Goal: Task Accomplishment & Management: Manage account settings

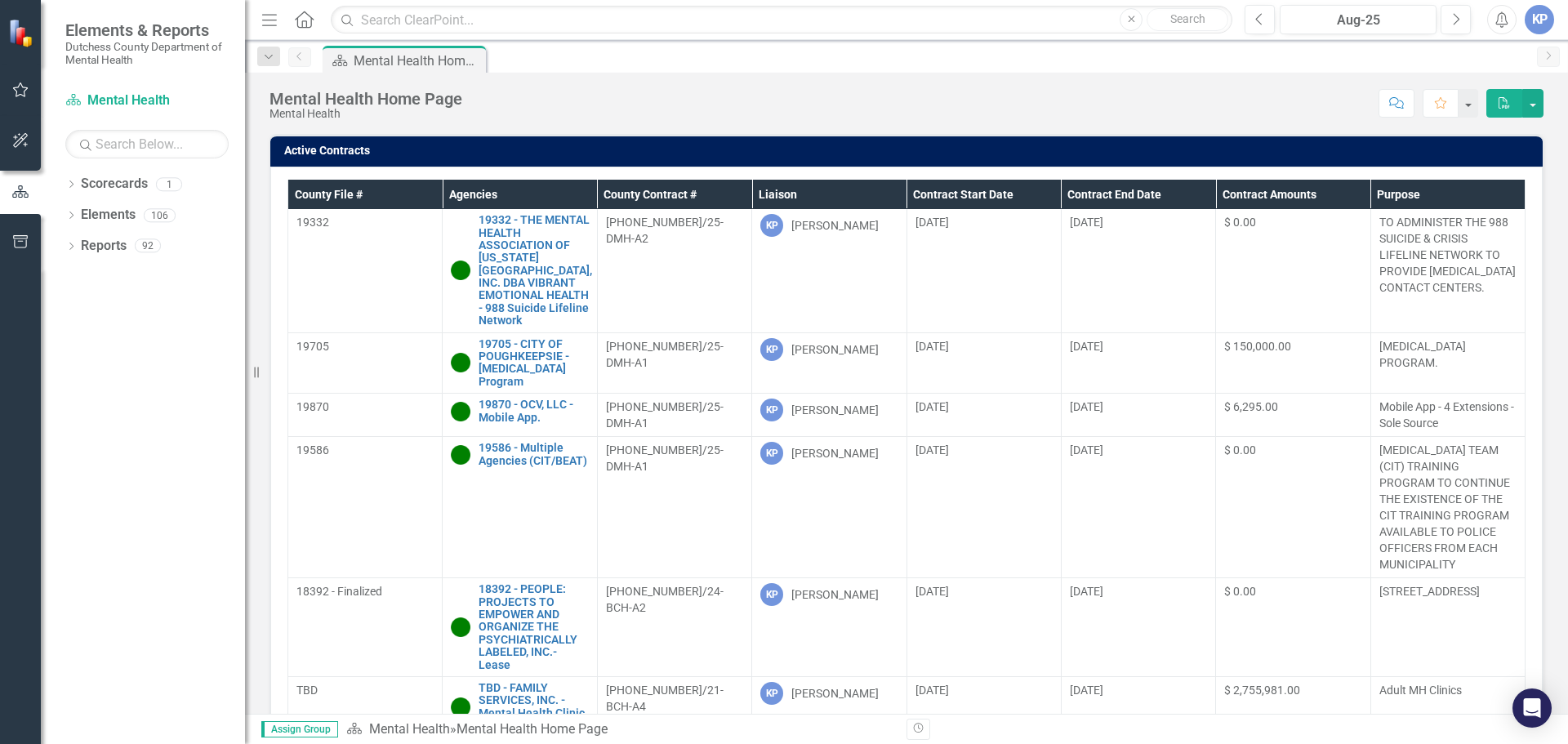
scroll to position [683, 0]
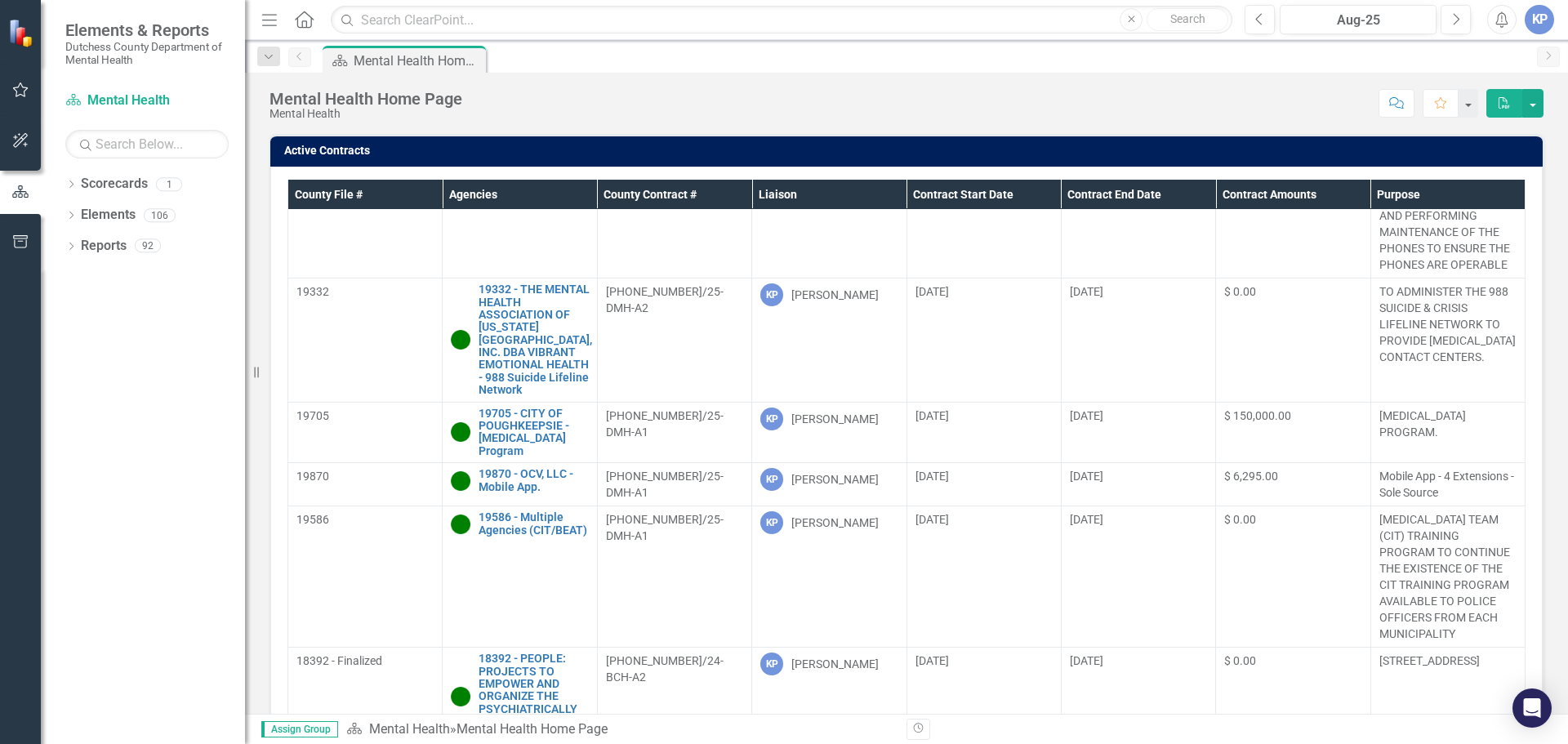
click at [1496, 106] on button "PDF" at bounding box center [1503, 103] width 36 height 29
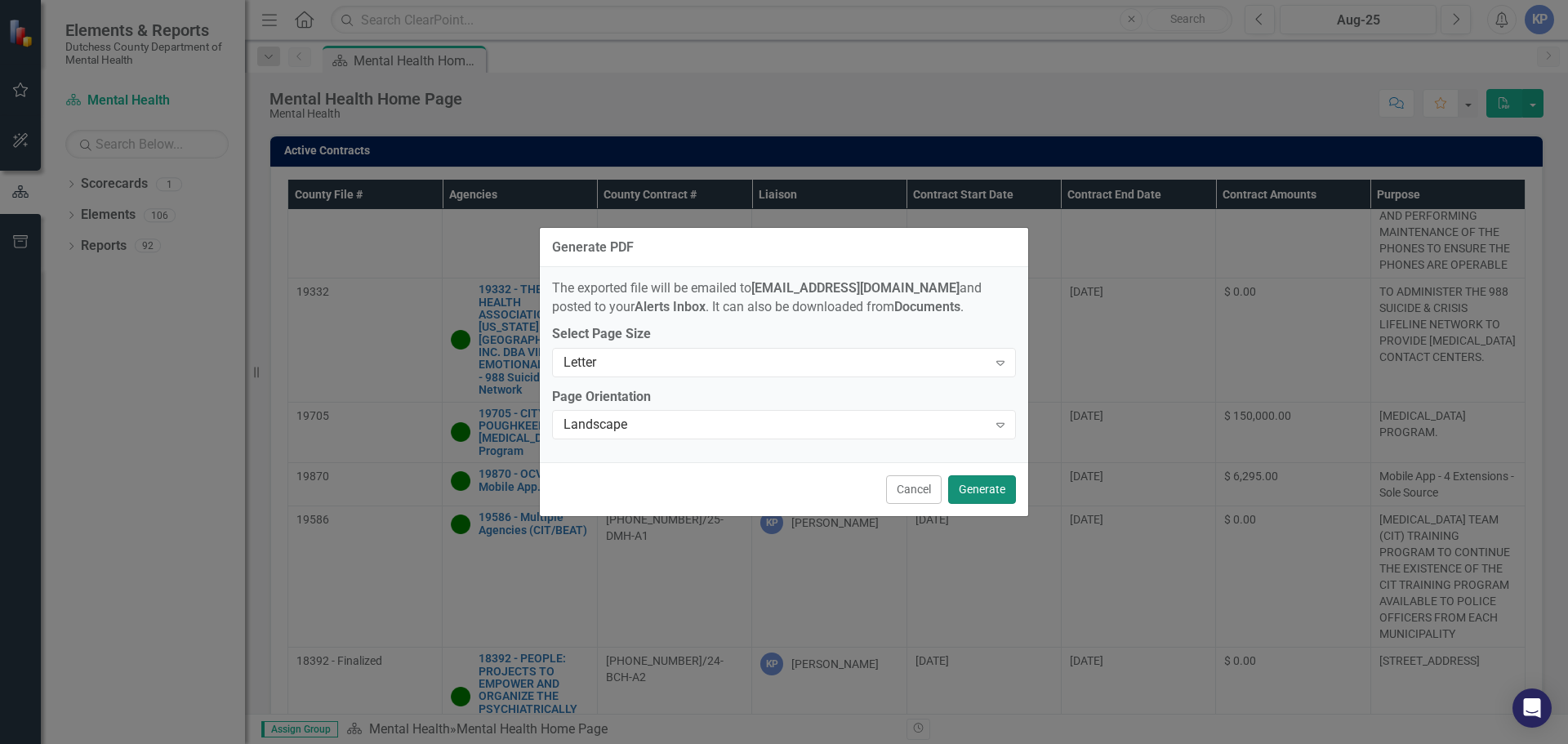
click at [966, 491] on button "Generate" at bounding box center [982, 489] width 68 height 29
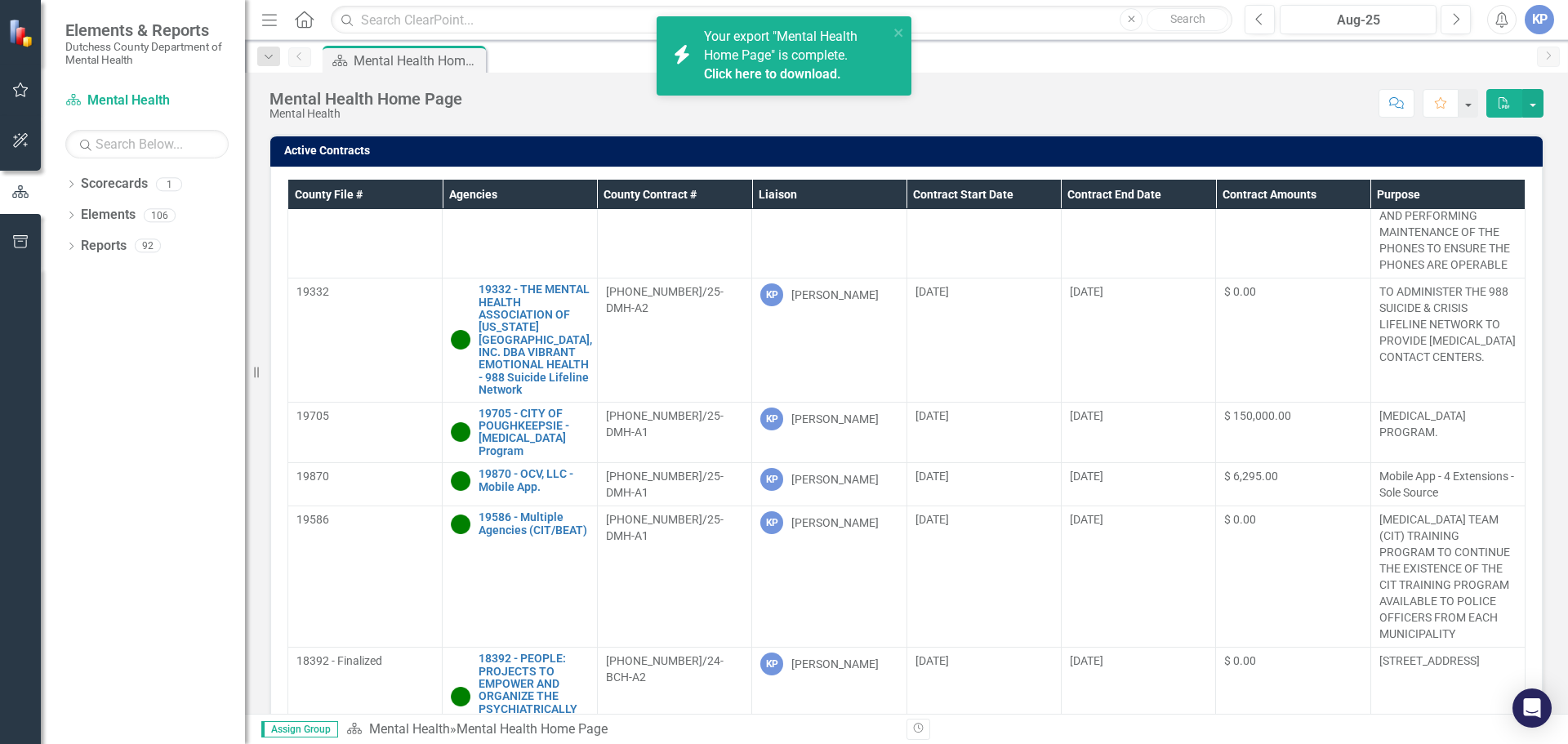
click at [752, 72] on link "Click here to download." at bounding box center [772, 74] width 137 height 16
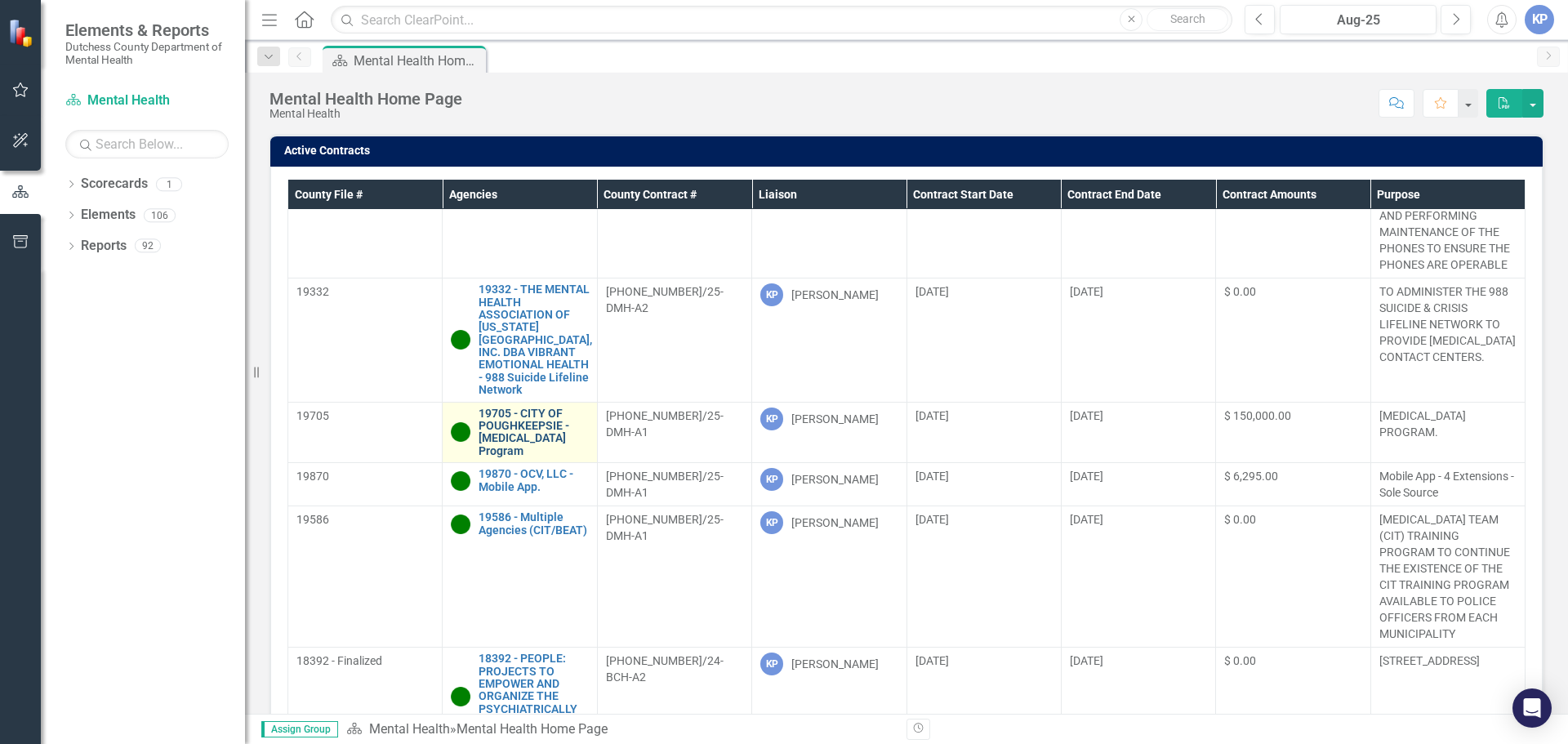
click at [518, 430] on link "19705 - CITY OF POUGHKEEPSIE - [MEDICAL_DATA] Program" at bounding box center [533, 433] width 109 height 51
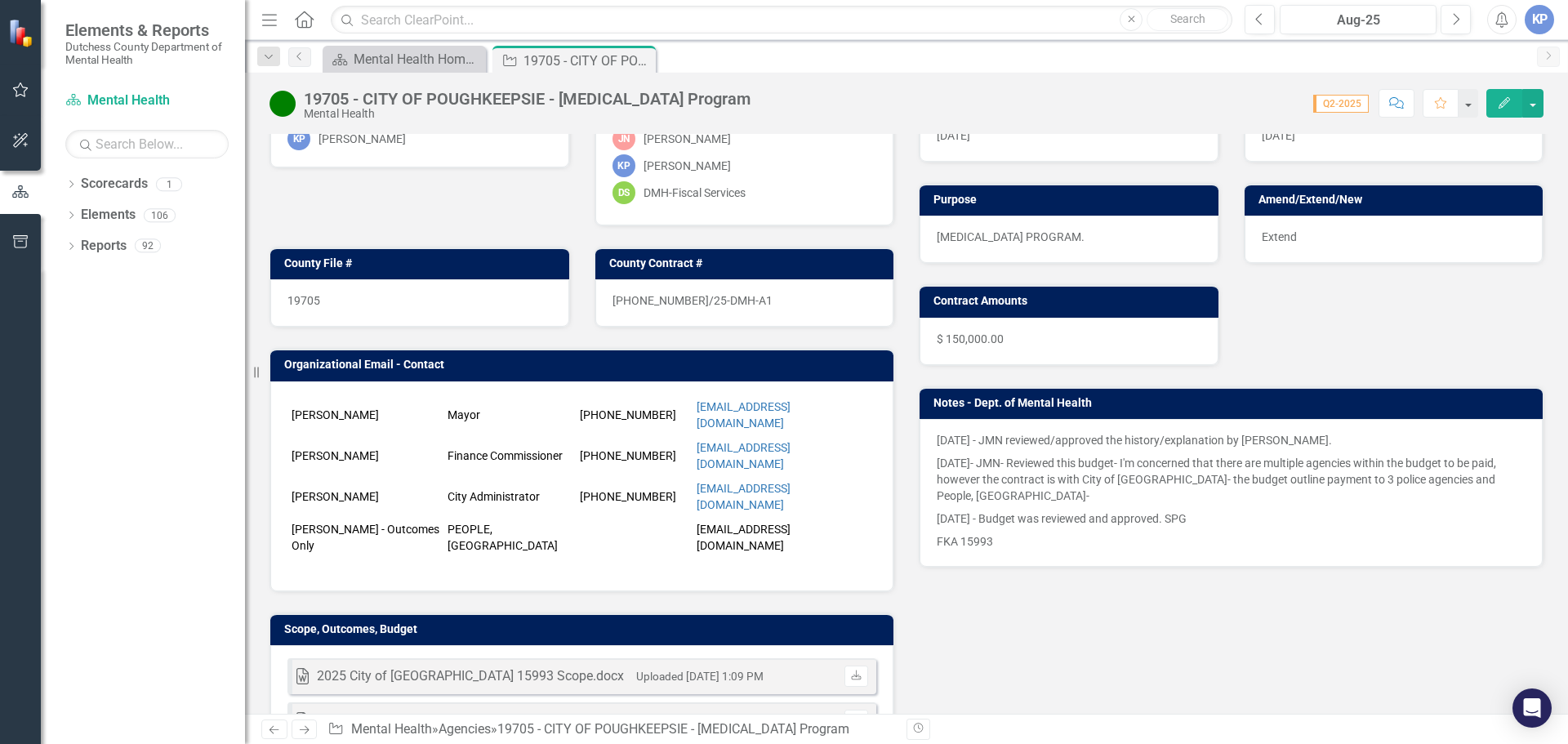
scroll to position [163, 0]
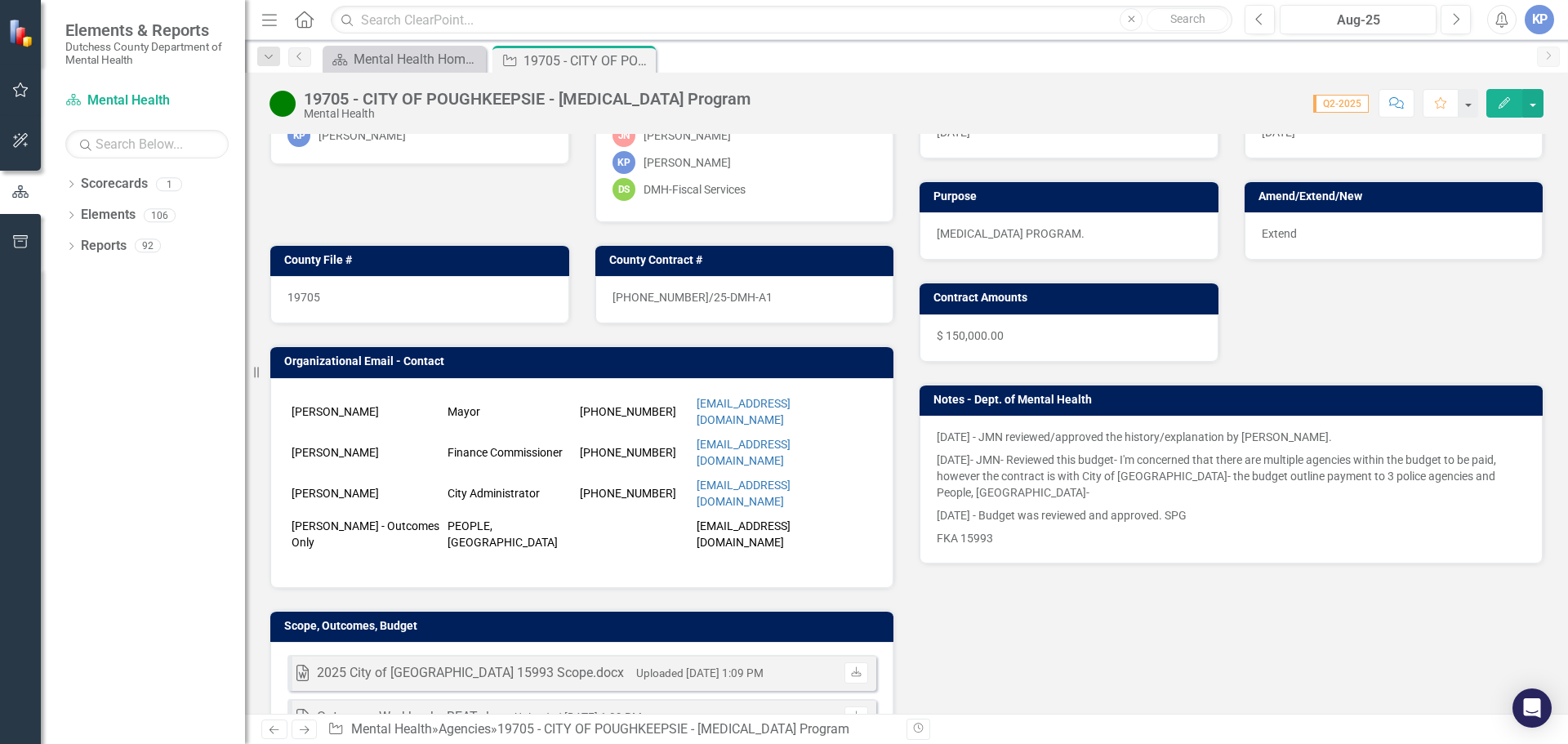
drag, startPoint x: 293, startPoint y: 401, endPoint x: 514, endPoint y: 475, distance: 233.1
click at [511, 475] on tbody "[PERSON_NAME] Mayor [PHONE_NUMBER] [EMAIL_ADDRESS][DOMAIN_NAME] [PERSON_NAME] F…" at bounding box center [581, 473] width 586 height 163
drag, startPoint x: 868, startPoint y: 467, endPoint x: 688, endPoint y: 460, distance: 180.1
click at [688, 473] on tr "[PERSON_NAME] City Administrator [PHONE_NUMBER] [EMAIL_ADDRESS][DOMAIN_NAME]" at bounding box center [581, 493] width 586 height 41
click at [554, 371] on td "Organizational Email - Contact" at bounding box center [584, 364] width 601 height 24
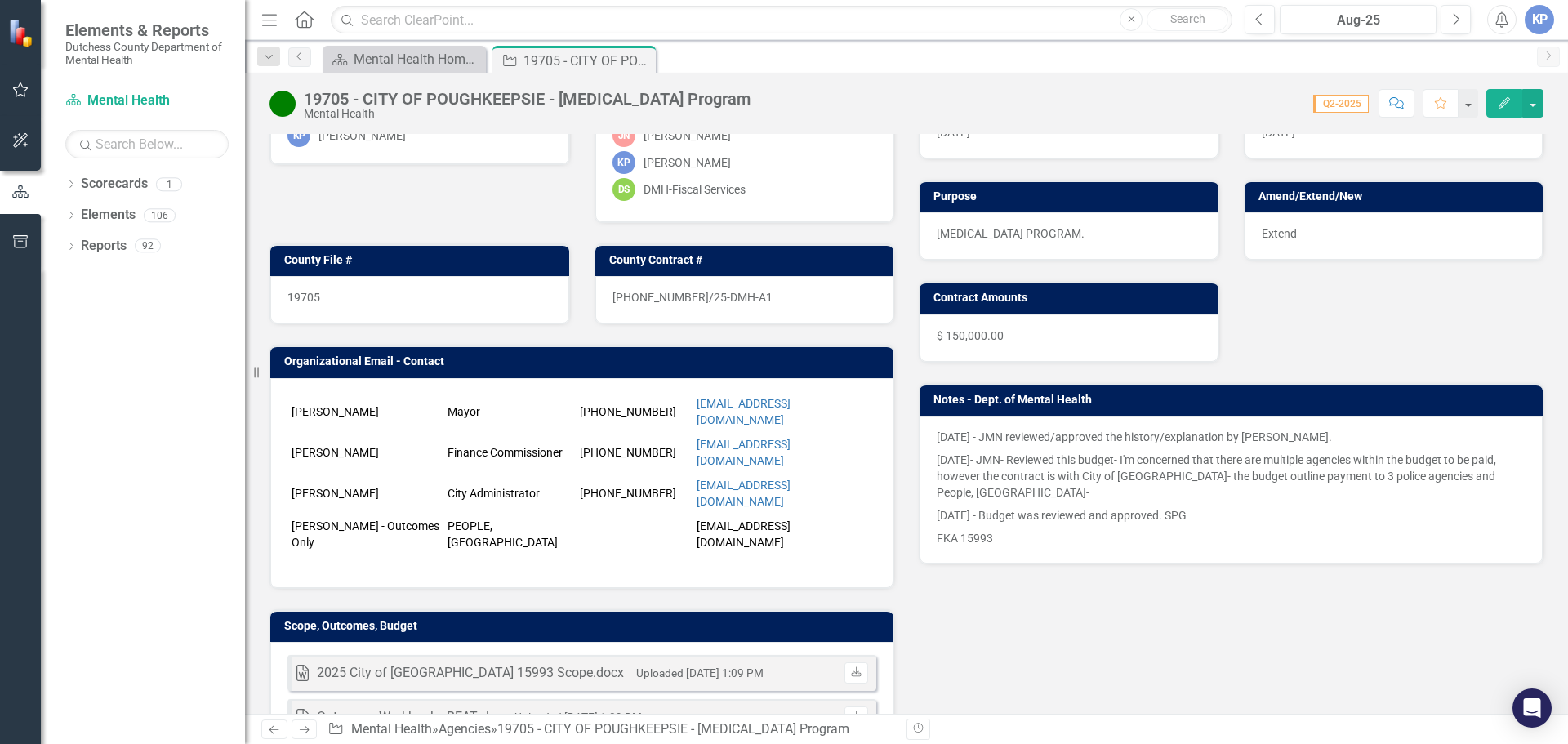
click at [554, 371] on td "Organizational Email - Contact" at bounding box center [584, 364] width 601 height 24
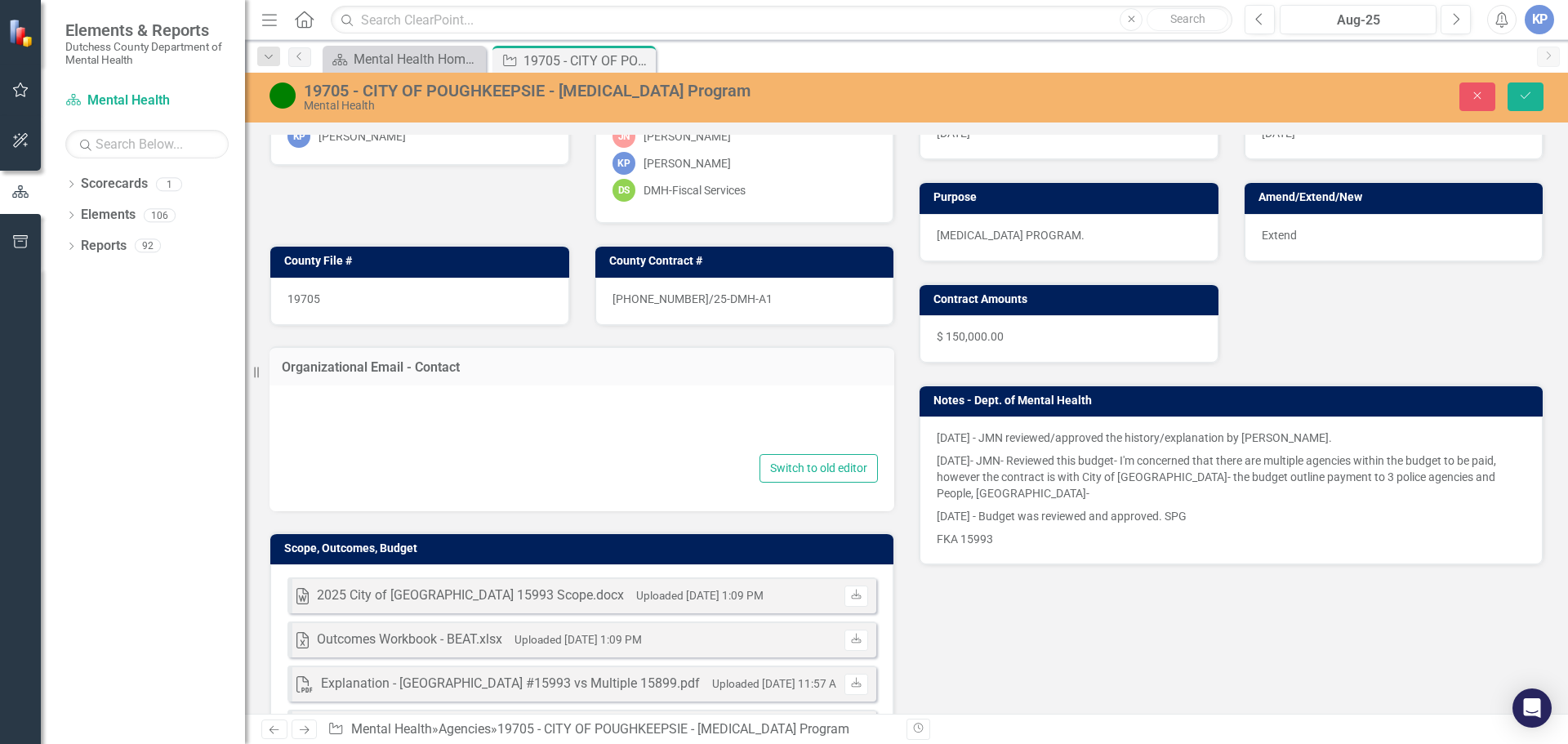
type textarea "<table style="height: 123.594px;" border="0" width="718" cellspacing="0" cellpa…"
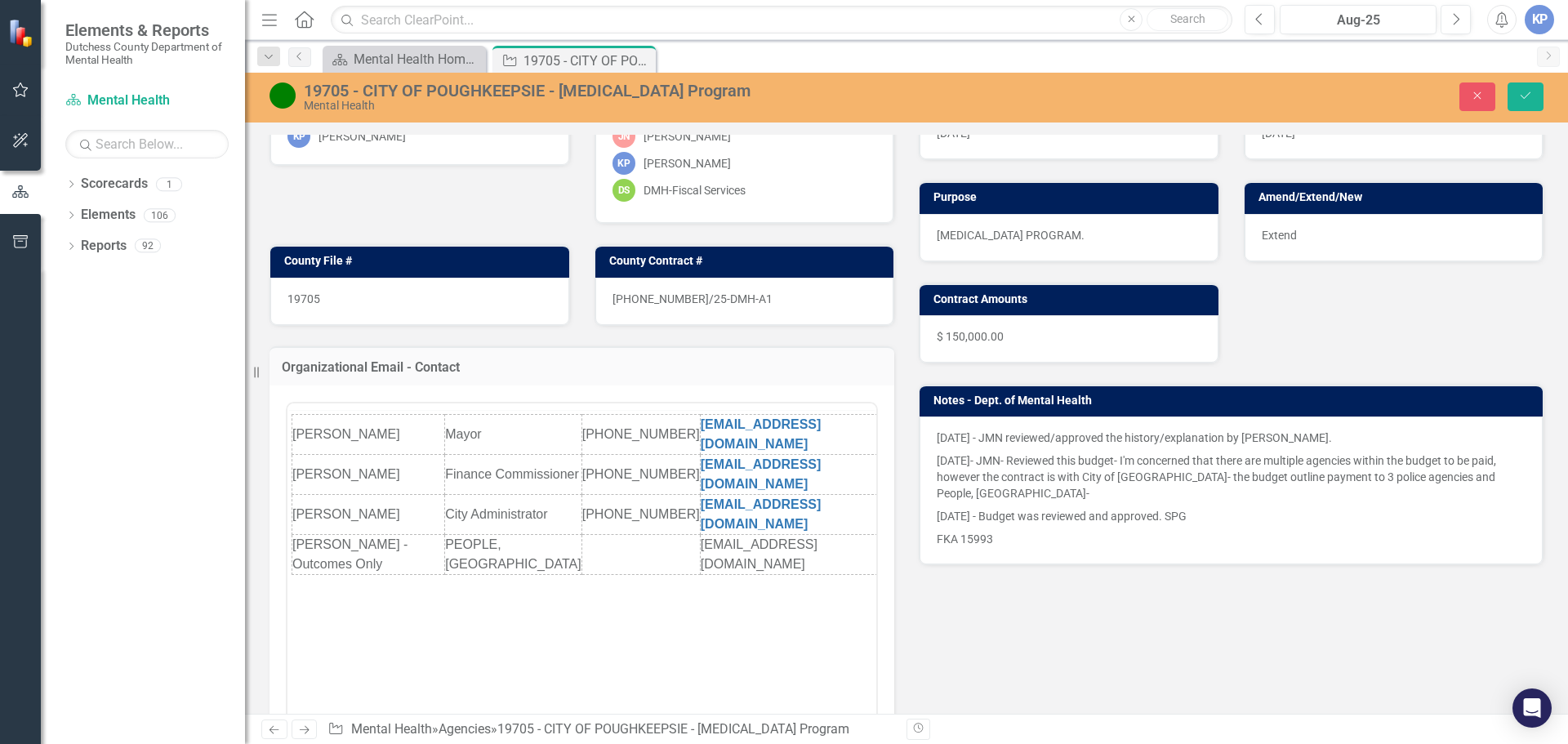
scroll to position [0, 0]
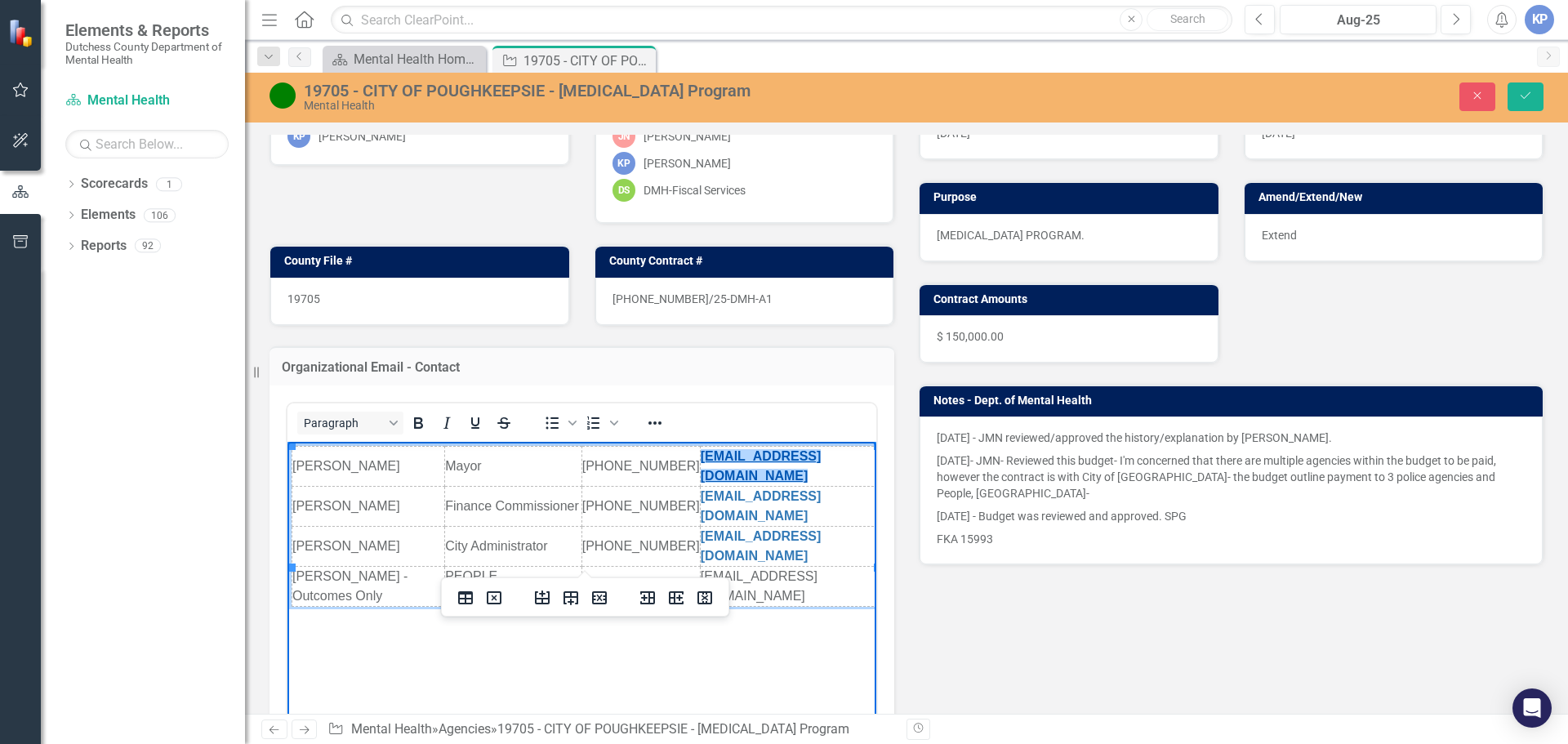
click at [740, 456] on link "[EMAIL_ADDRESS][DOMAIN_NAME]" at bounding box center [761, 466] width 121 height 33
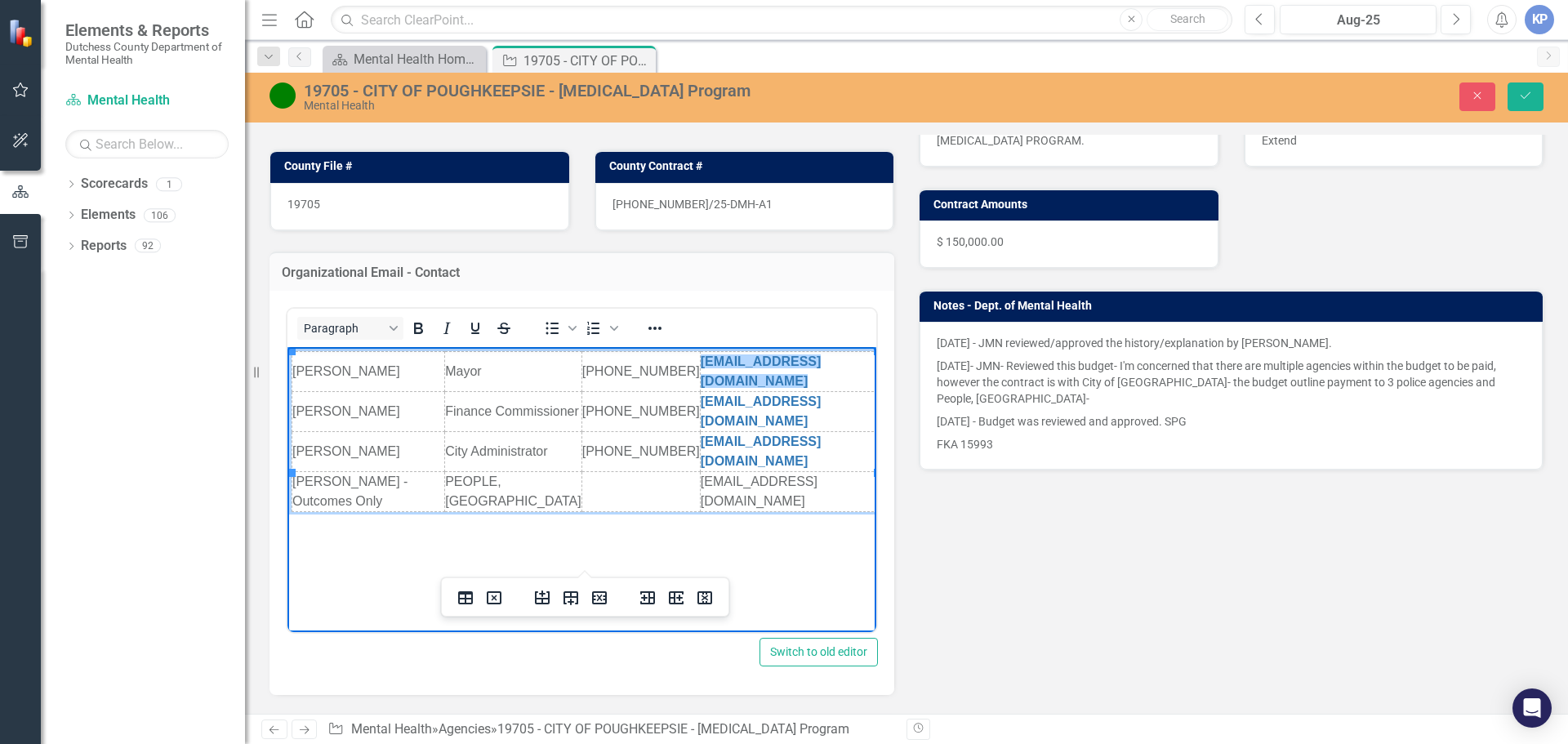
scroll to position [245, 0]
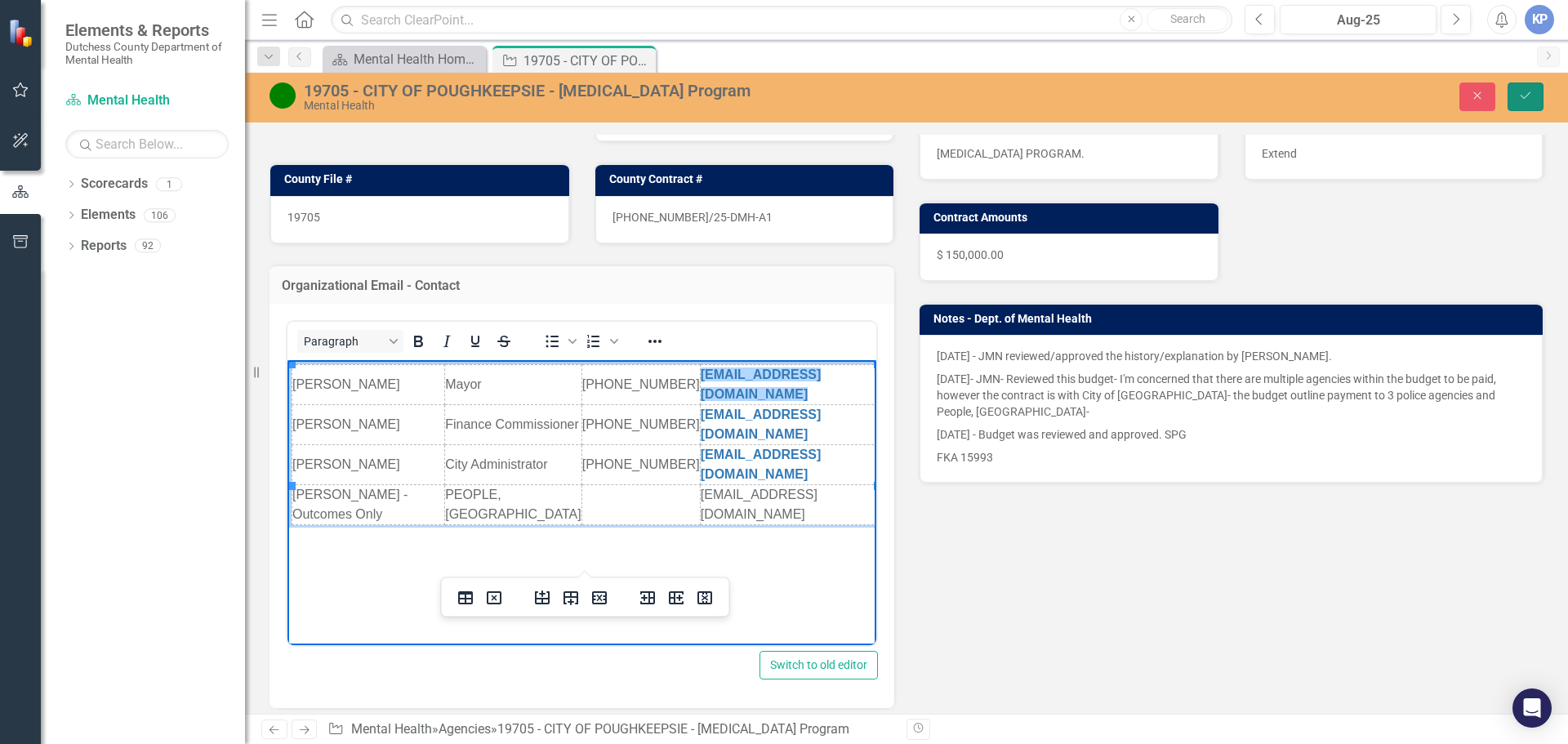
click at [1519, 94] on icon "Save" at bounding box center [1525, 95] width 15 height 11
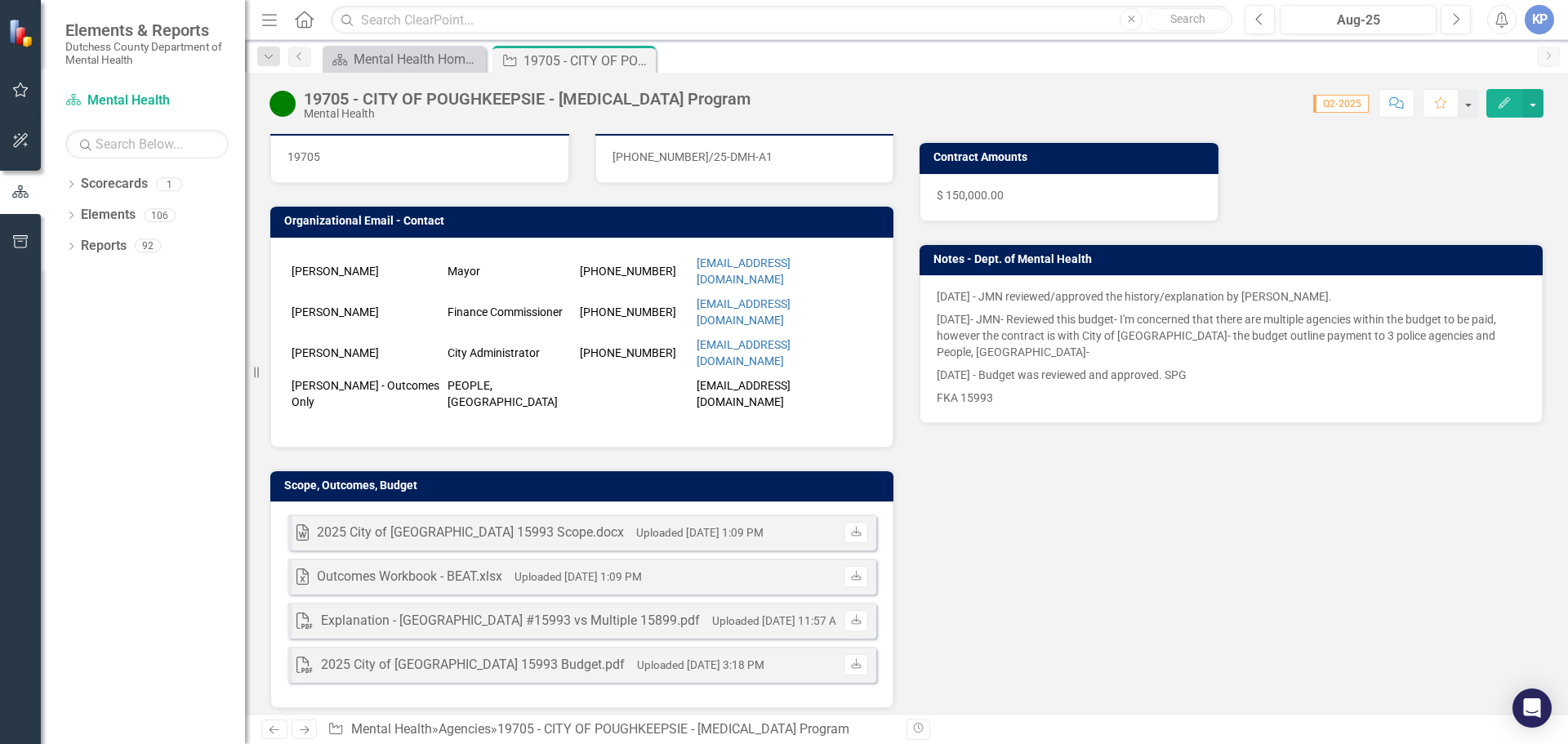
scroll to position [327, 0]
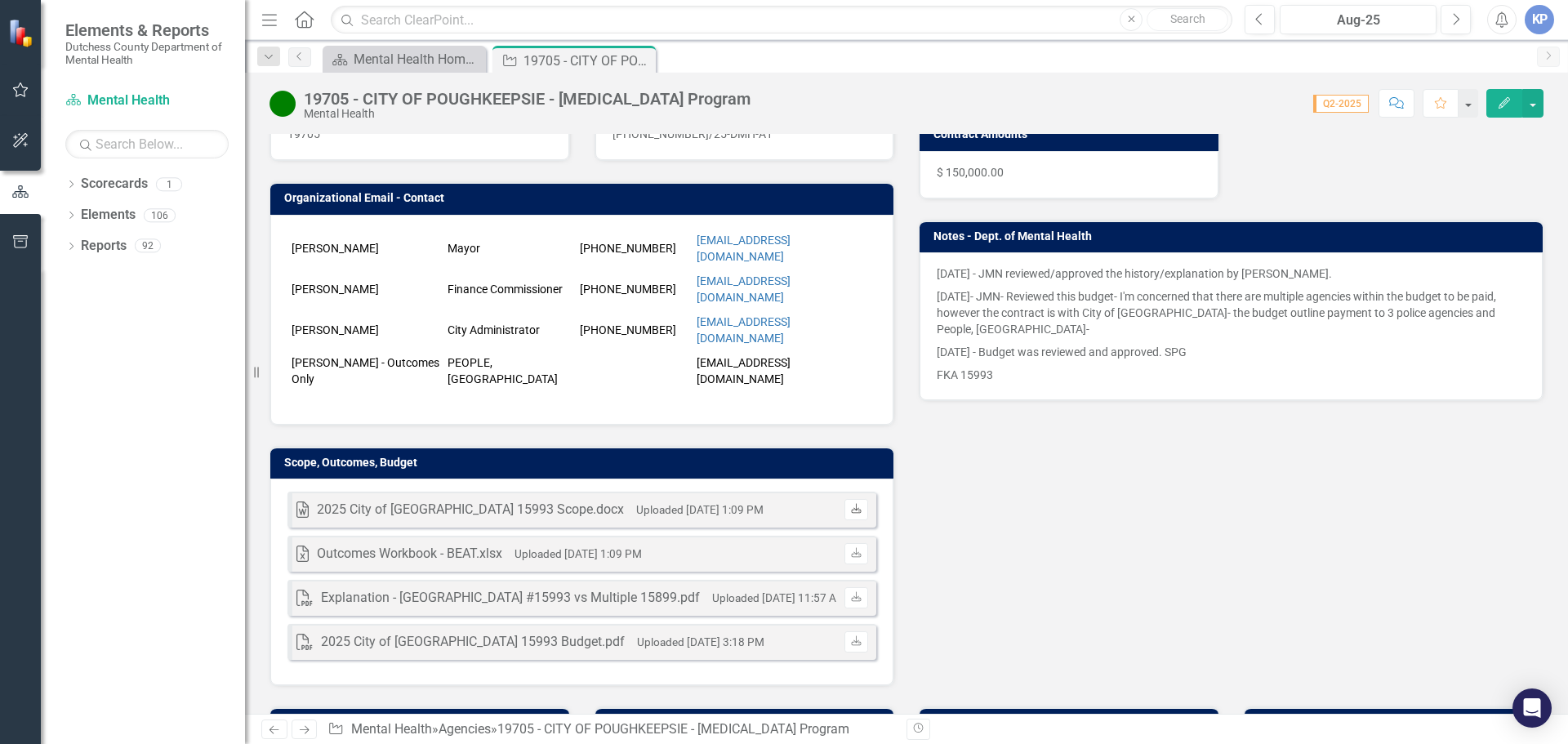
click at [856, 505] on icon "Download" at bounding box center [856, 509] width 12 height 10
click at [593, 547] on small "Uploaded [DATE] 1:09 PM" at bounding box center [578, 553] width 127 height 13
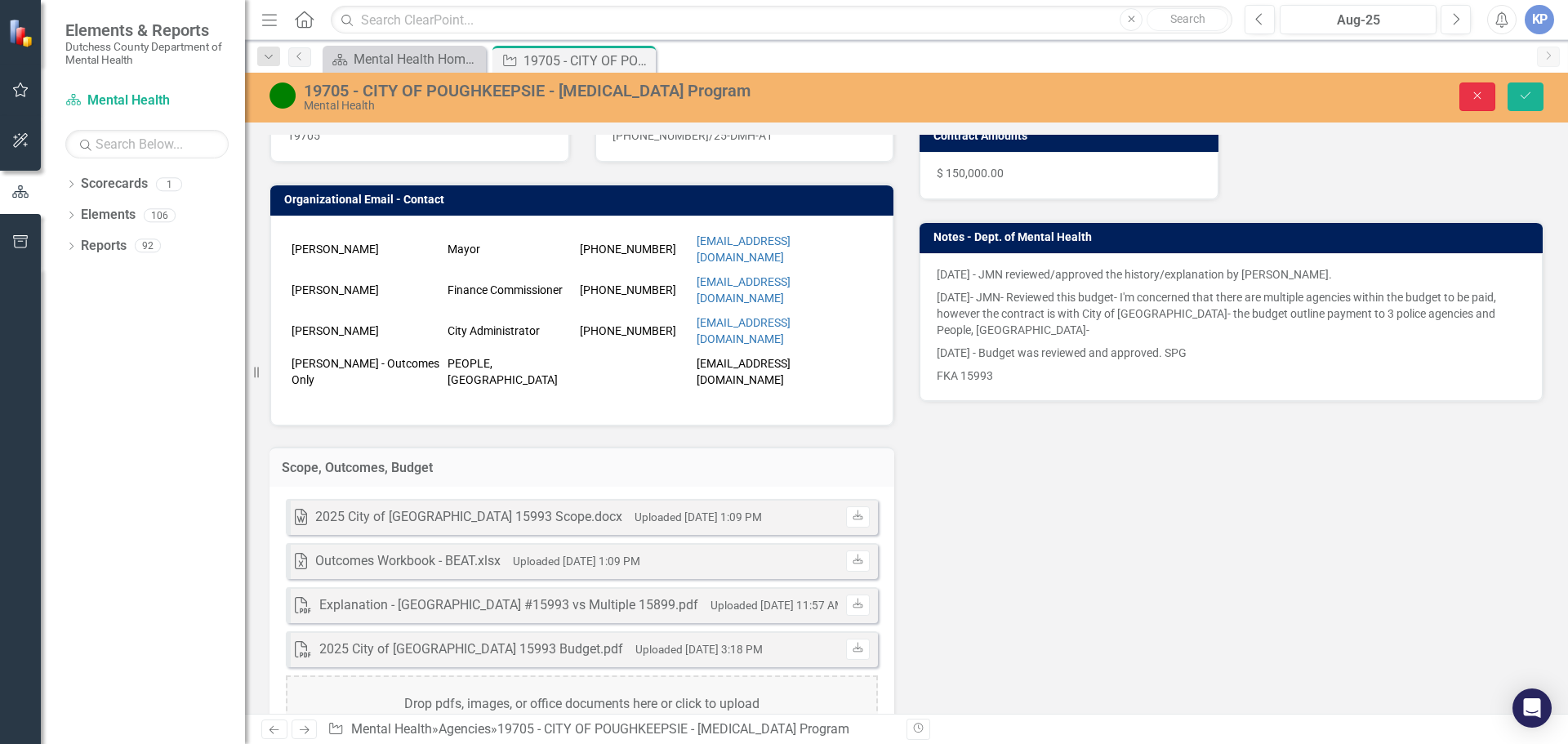
click at [1473, 96] on icon "Close" at bounding box center [1477, 95] width 15 height 11
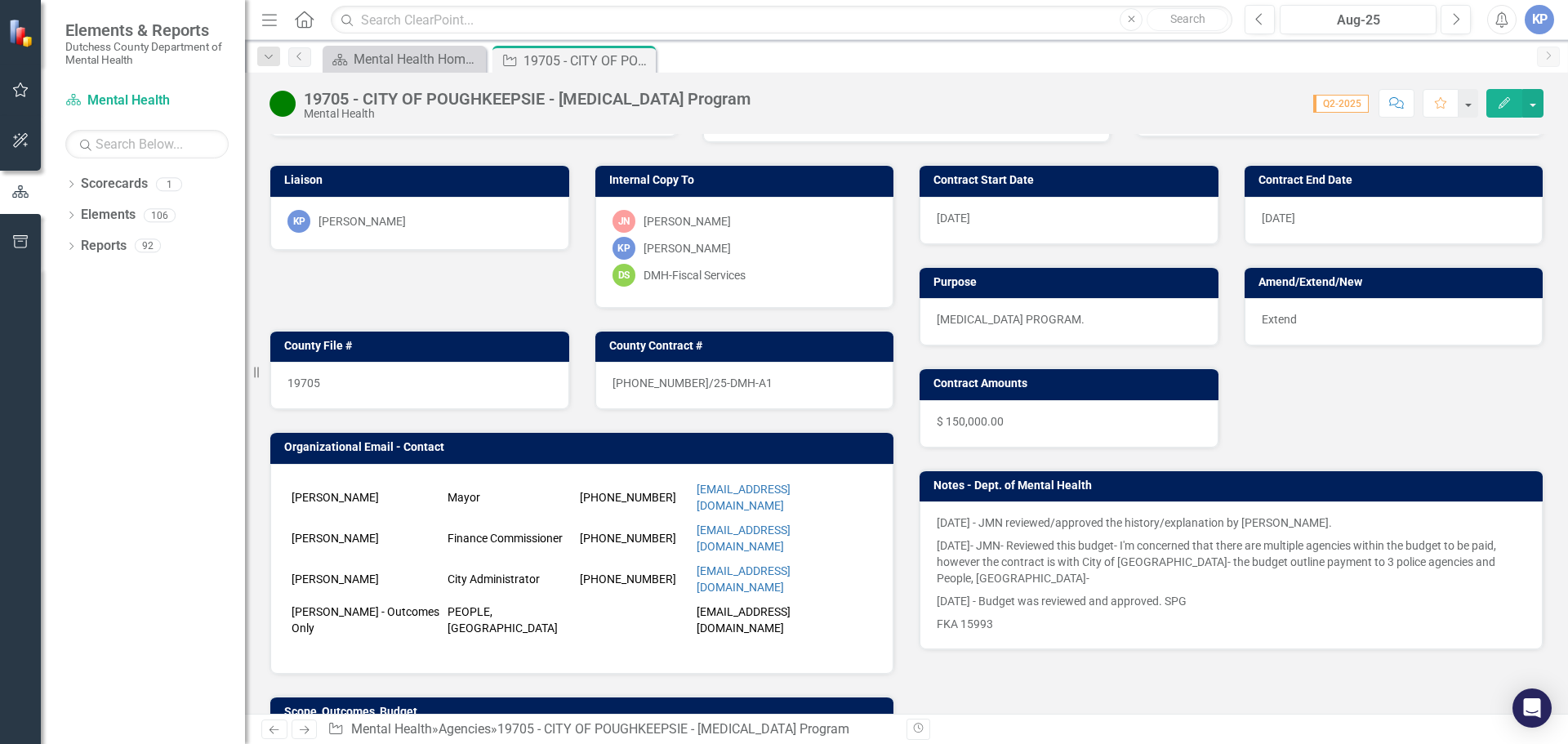
scroll to position [0, 0]
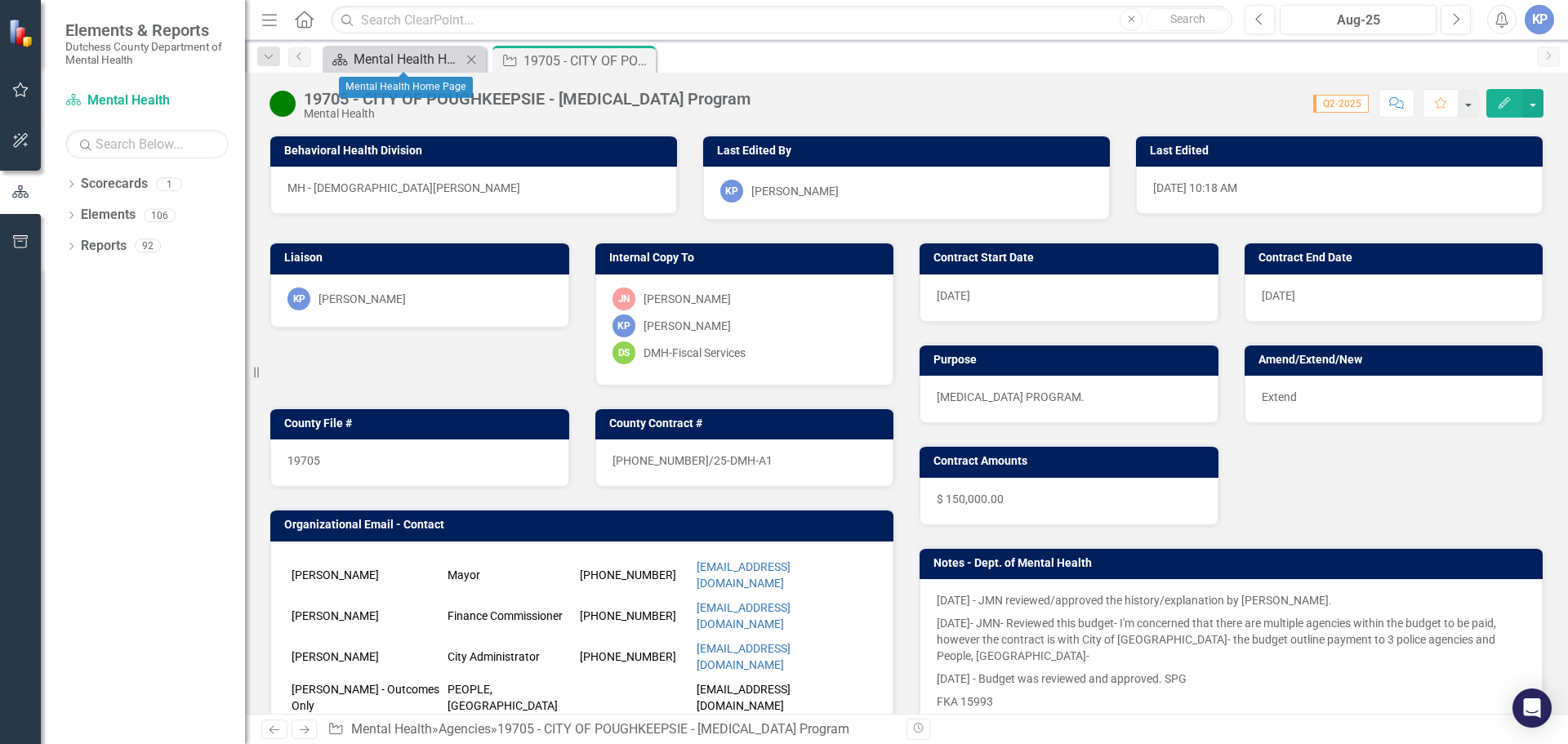
click at [383, 59] on div "Mental Health Home Page" at bounding box center [408, 58] width 108 height 20
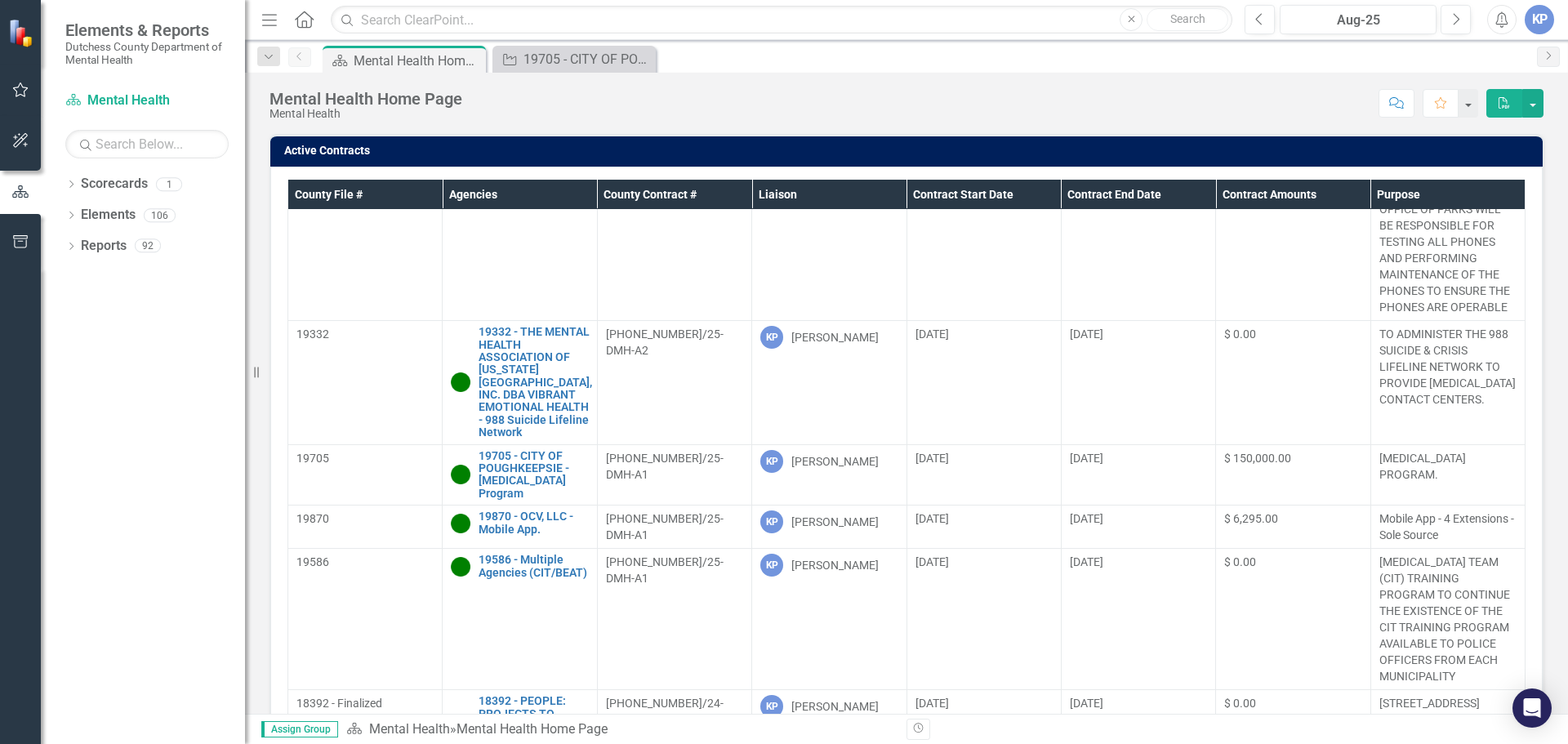
scroll to position [735, 0]
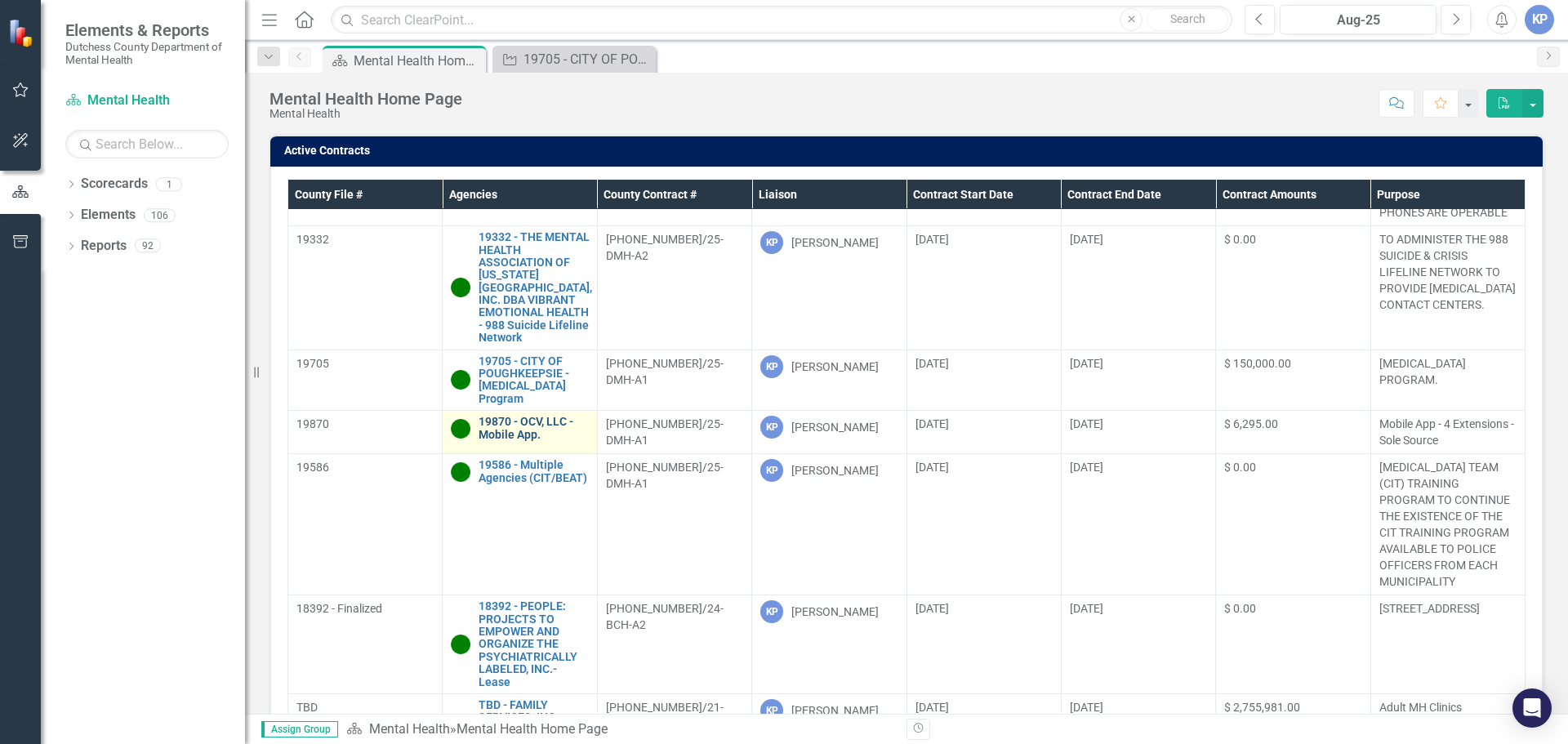
click at [513, 425] on link "19870 - OCV, LLC - Mobile App." at bounding box center [533, 428] width 109 height 25
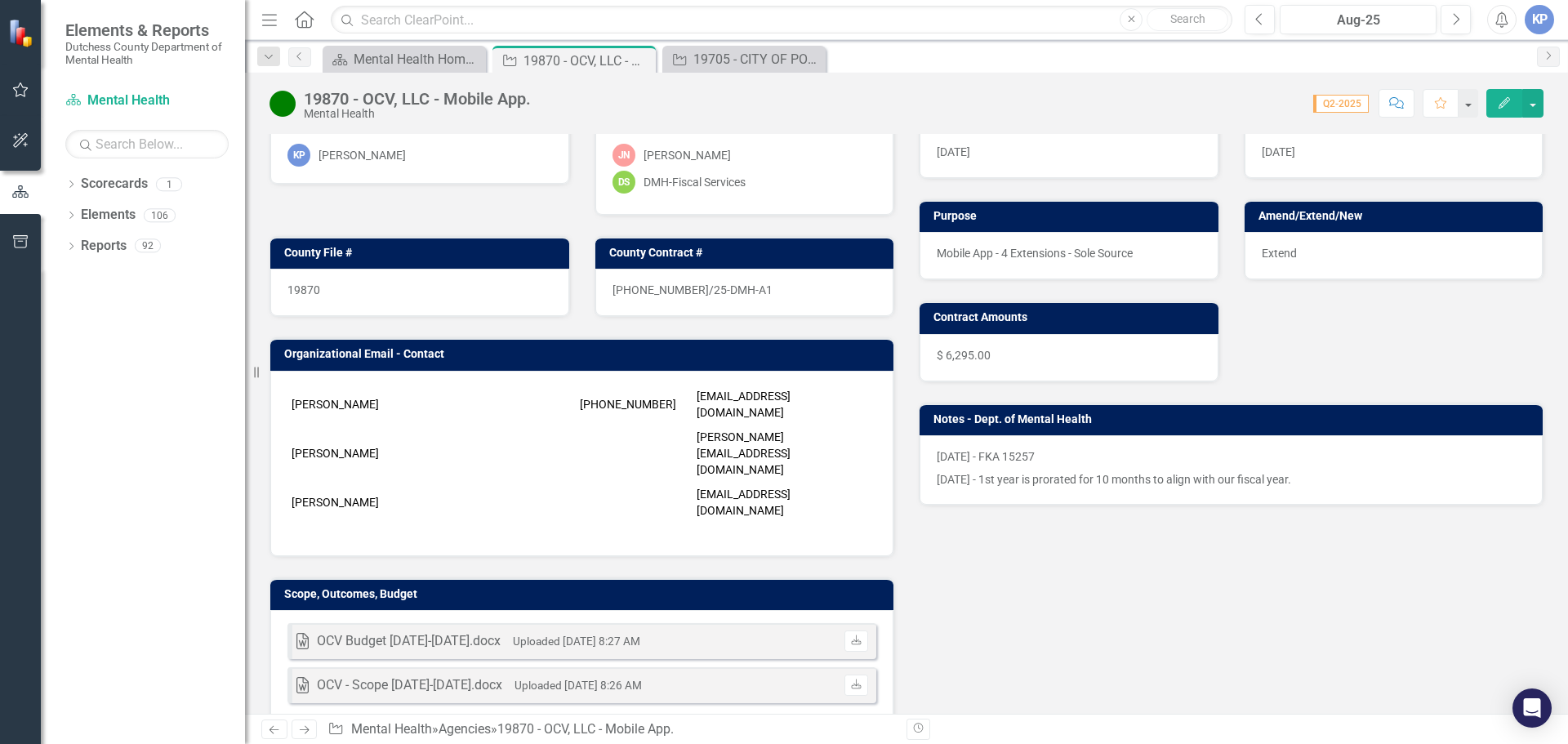
scroll to position [245, 0]
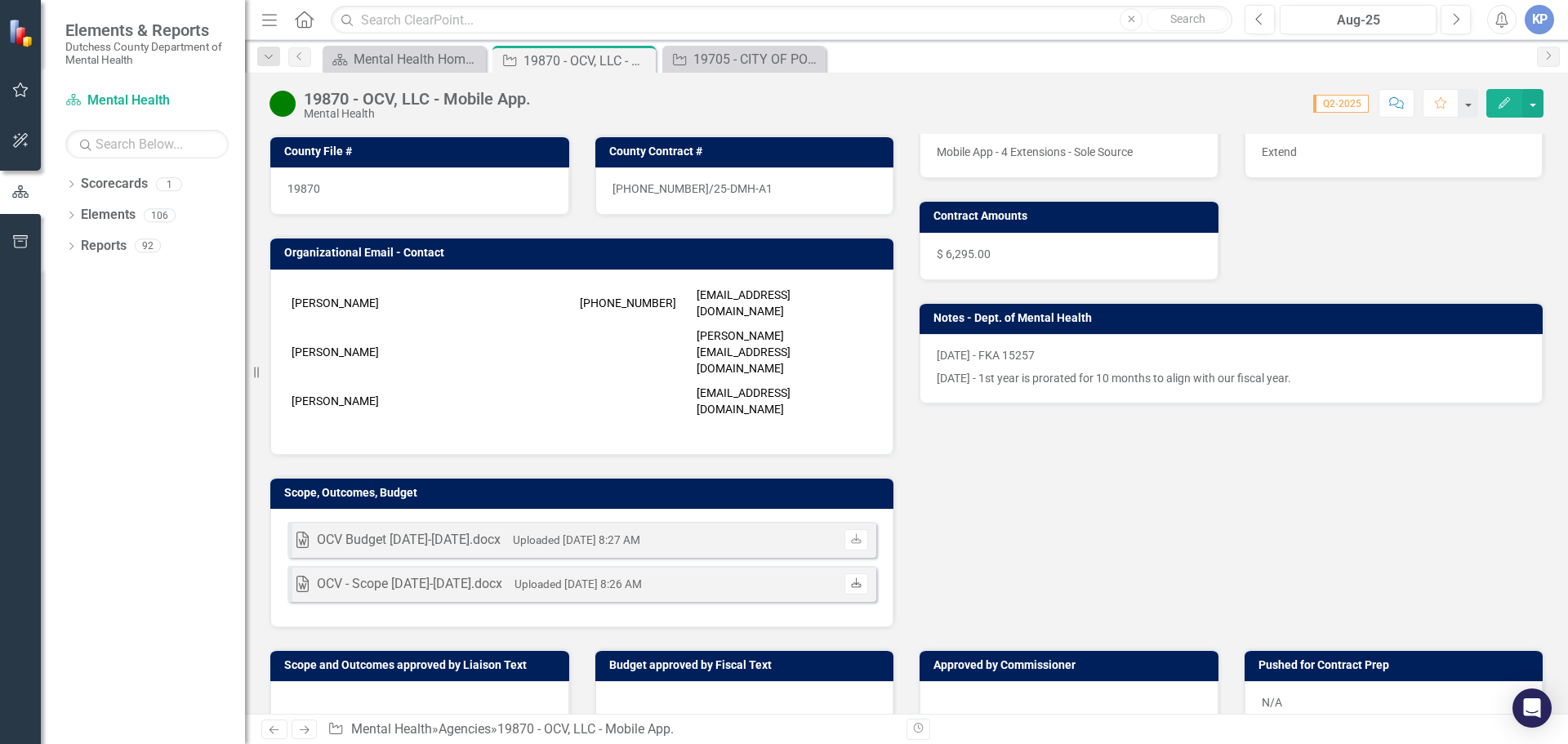
click at [850, 579] on icon "Download" at bounding box center [856, 584] width 12 height 10
click at [372, 57] on div "Mental Health Home Page" at bounding box center [408, 58] width 108 height 20
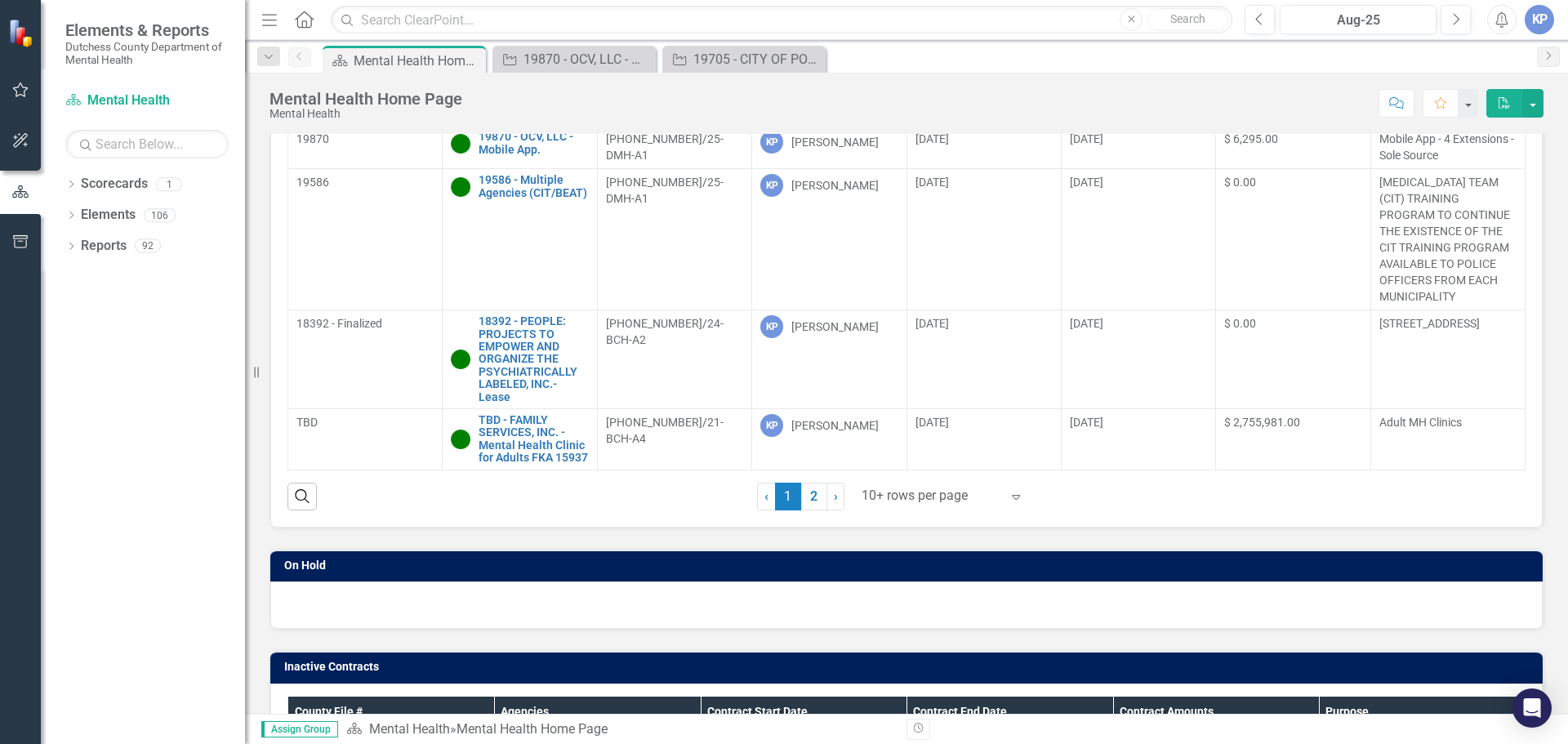
scroll to position [327, 0]
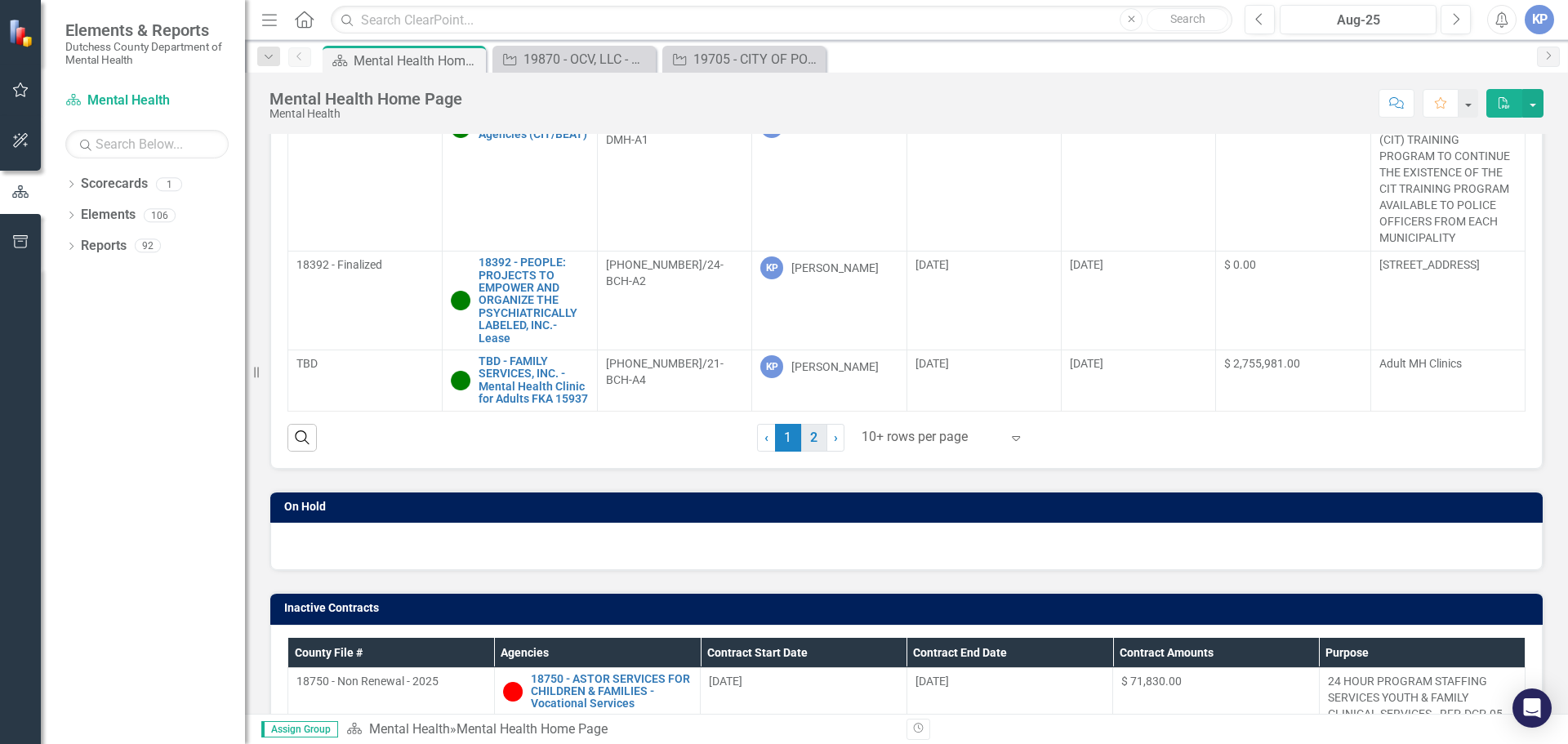
click at [810, 440] on link "2" at bounding box center [815, 438] width 26 height 28
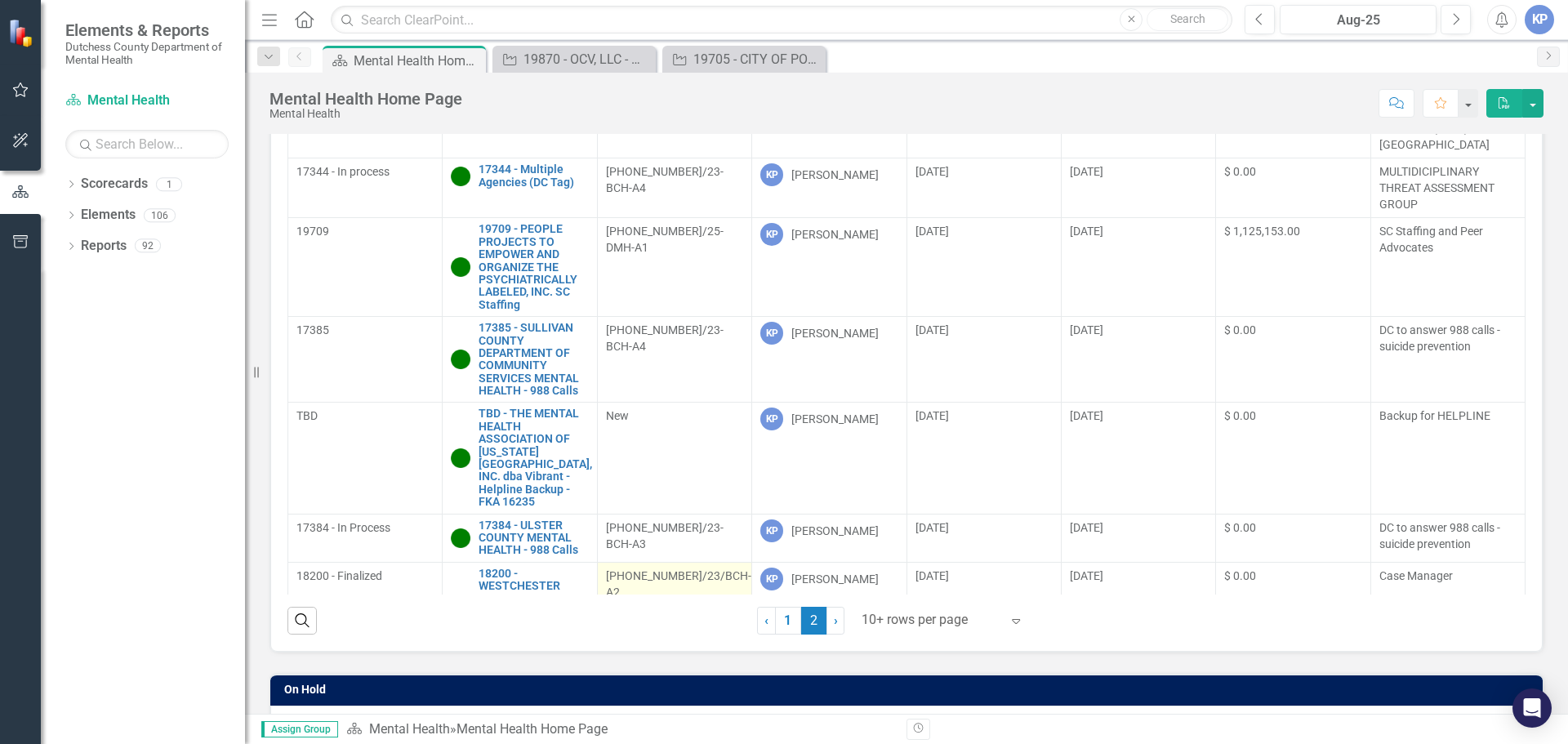
scroll to position [0, 0]
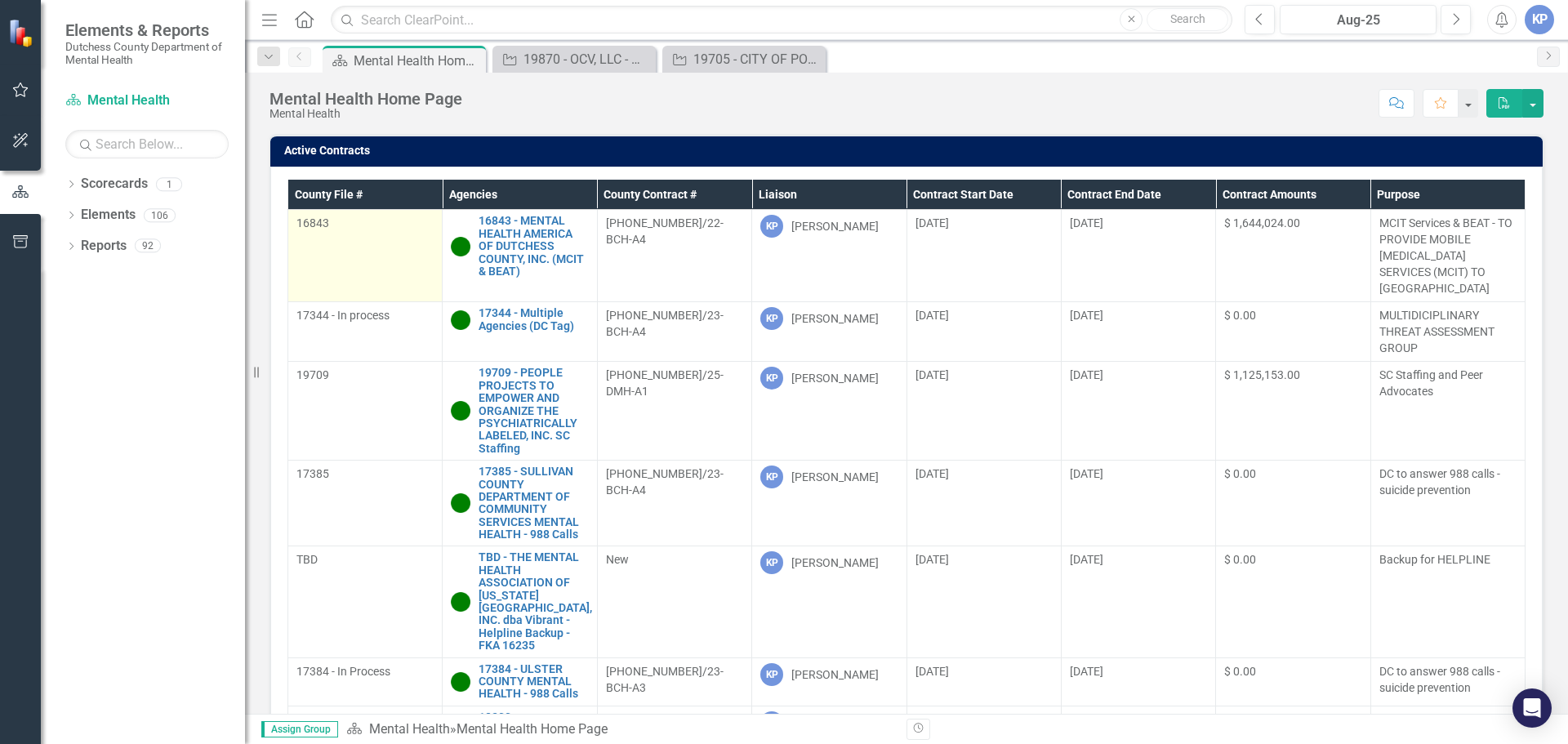
click at [310, 219] on span "16843" at bounding box center [312, 222] width 32 height 13
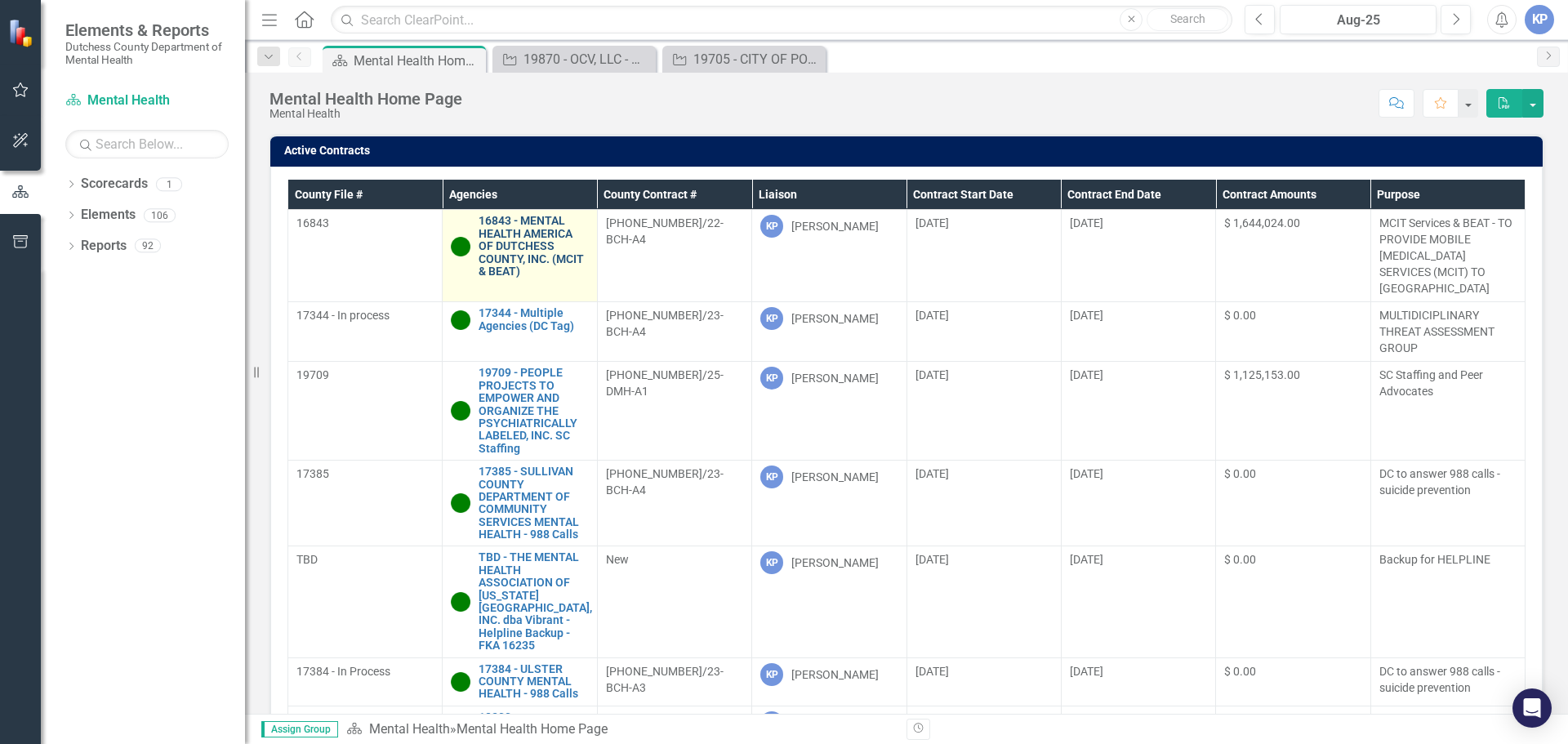
click at [529, 245] on link "16843 - MENTAL HEALTH AMERICA OF DUTCHESS COUNTY, INC. (MCIT & BEAT)" at bounding box center [533, 246] width 109 height 63
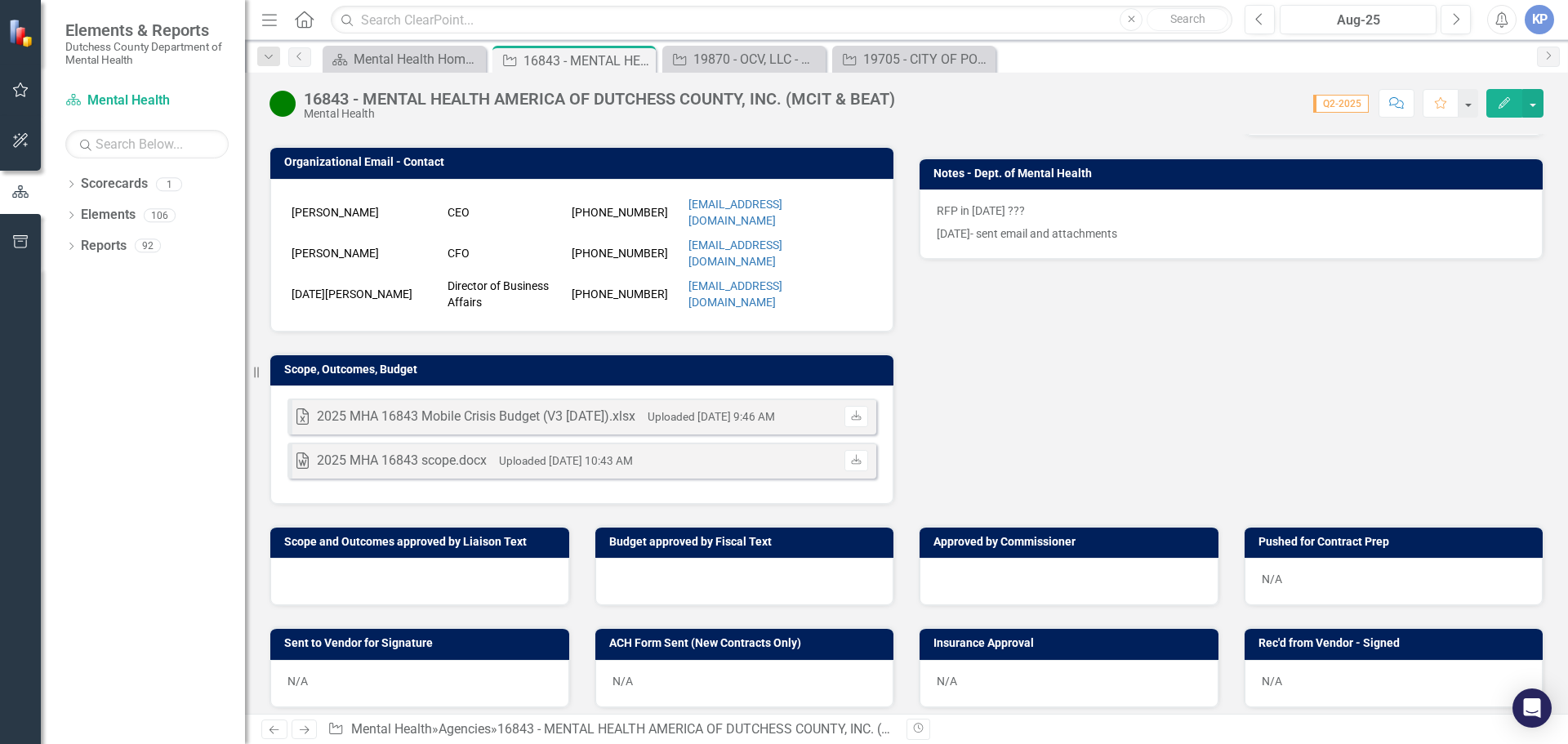
scroll to position [408, 0]
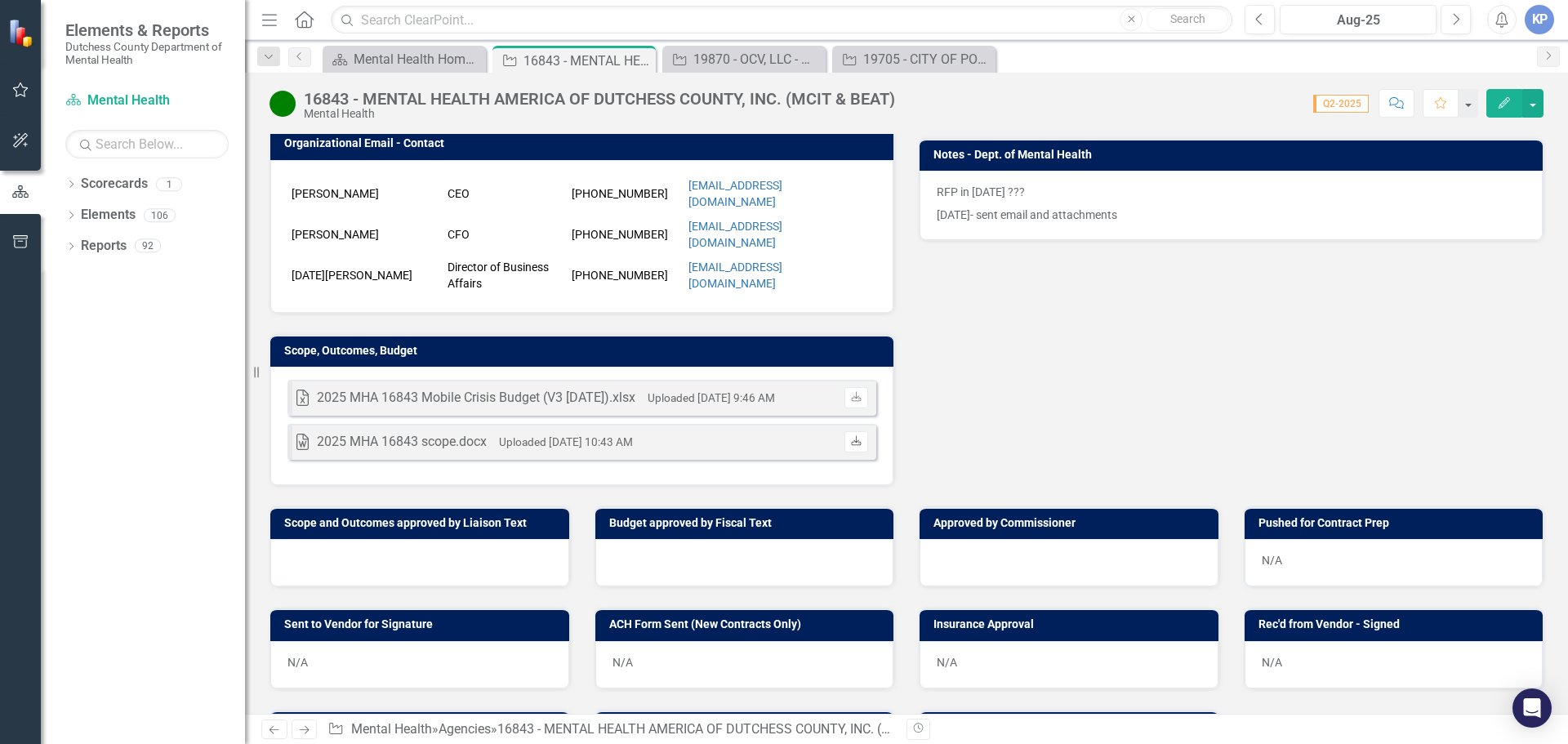
click at [850, 437] on icon "Download" at bounding box center [856, 441] width 12 height 10
click at [415, 57] on div "Mental Health Home Page" at bounding box center [408, 58] width 108 height 20
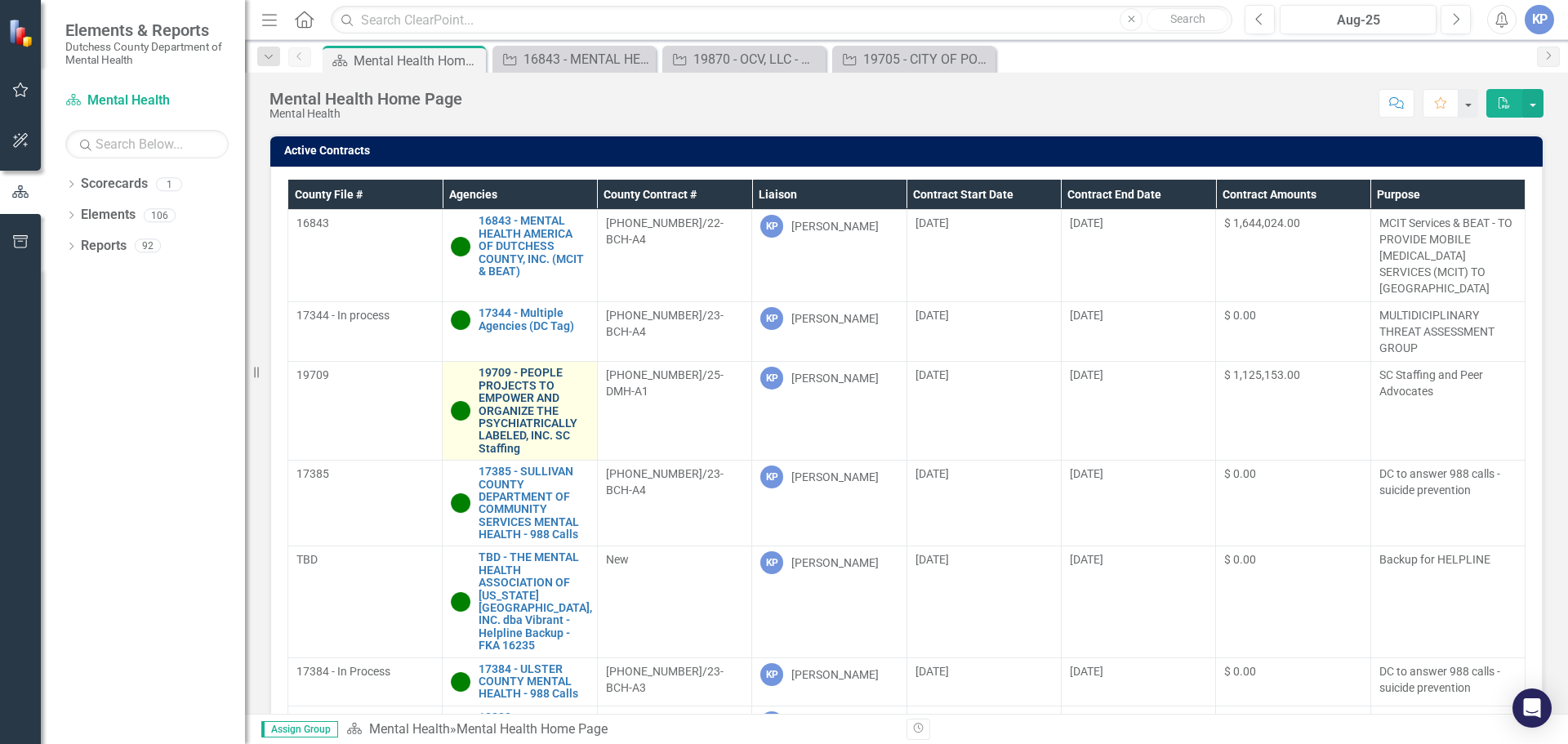
click at [512, 386] on link "19709 - PEOPLE PROJECTS TO EMPOWER AND ORGANIZE THE PSYCHIATRICALLY LABELED, IN…" at bounding box center [533, 410] width 109 height 88
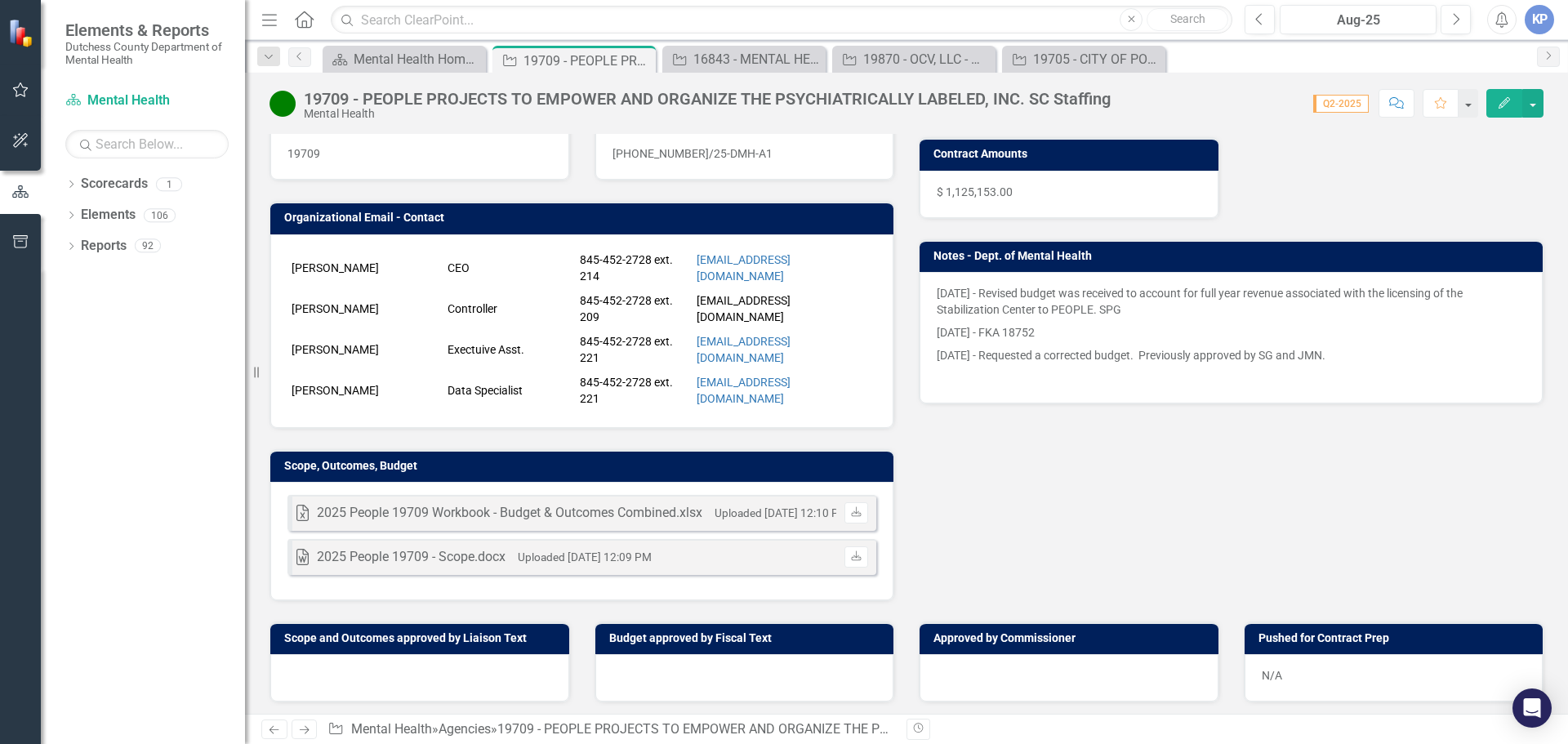
scroll to position [327, 0]
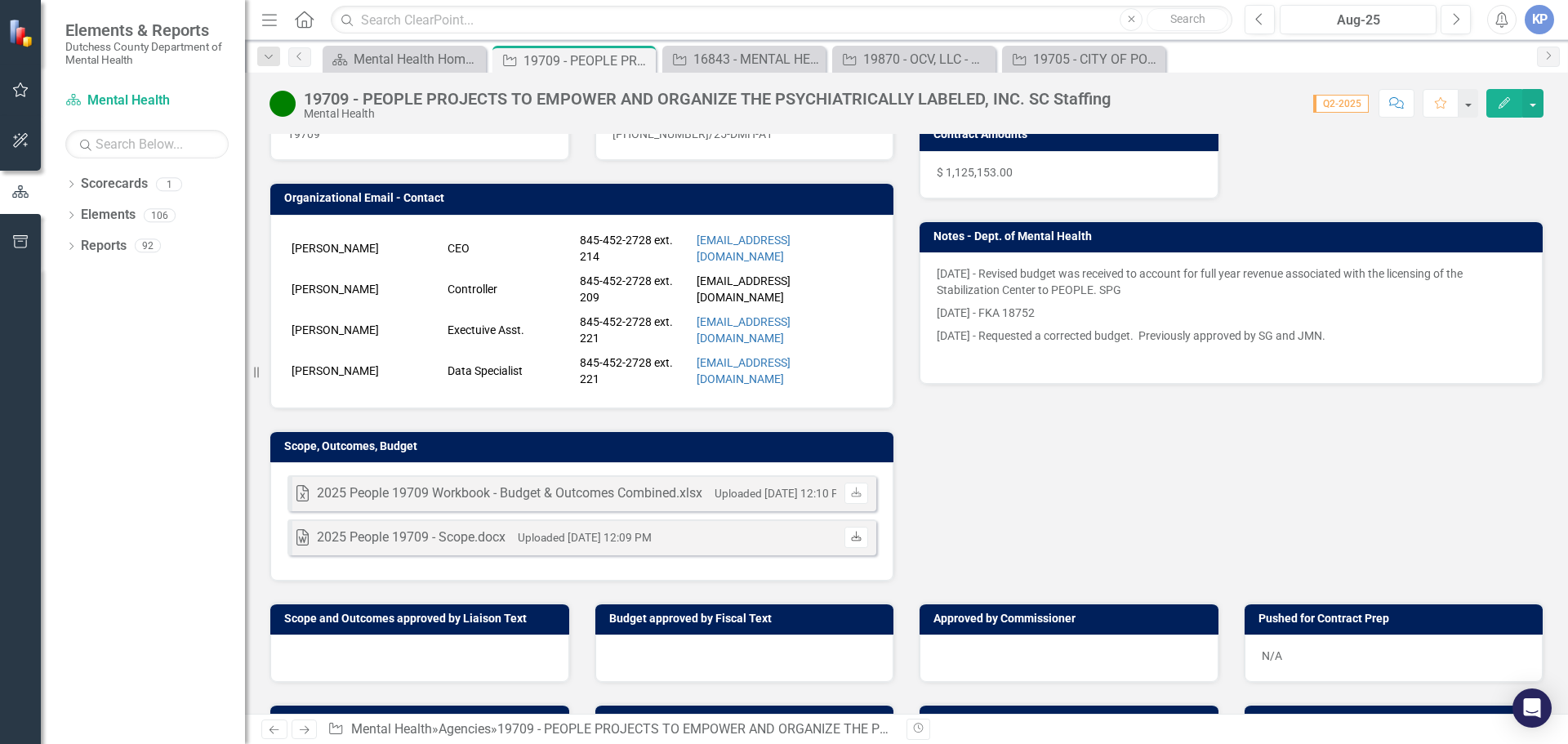
click at [850, 536] on icon "Download" at bounding box center [856, 537] width 12 height 10
click at [405, 54] on div "Mental Health Home Page" at bounding box center [408, 58] width 108 height 20
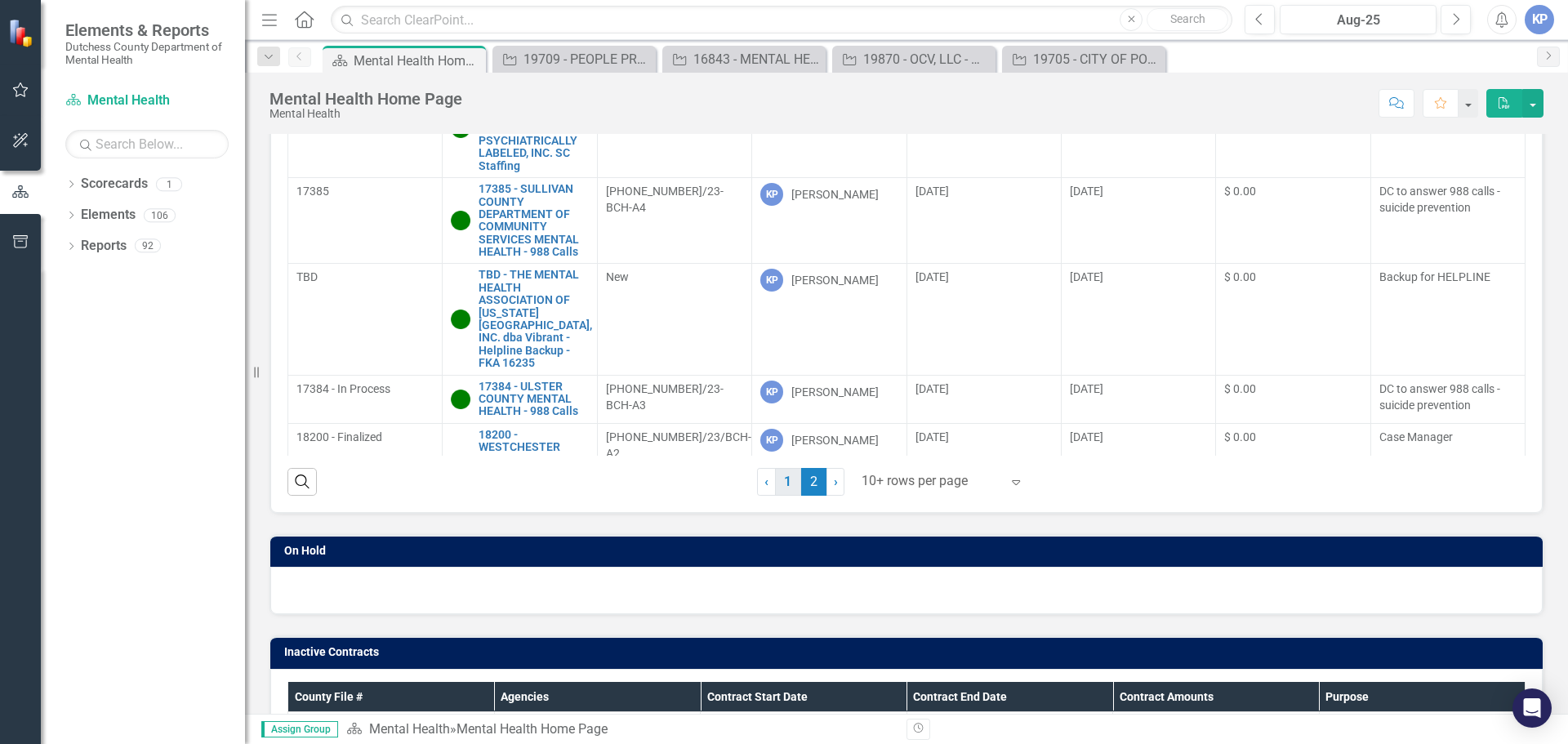
click at [779, 481] on link "1" at bounding box center [788, 482] width 26 height 28
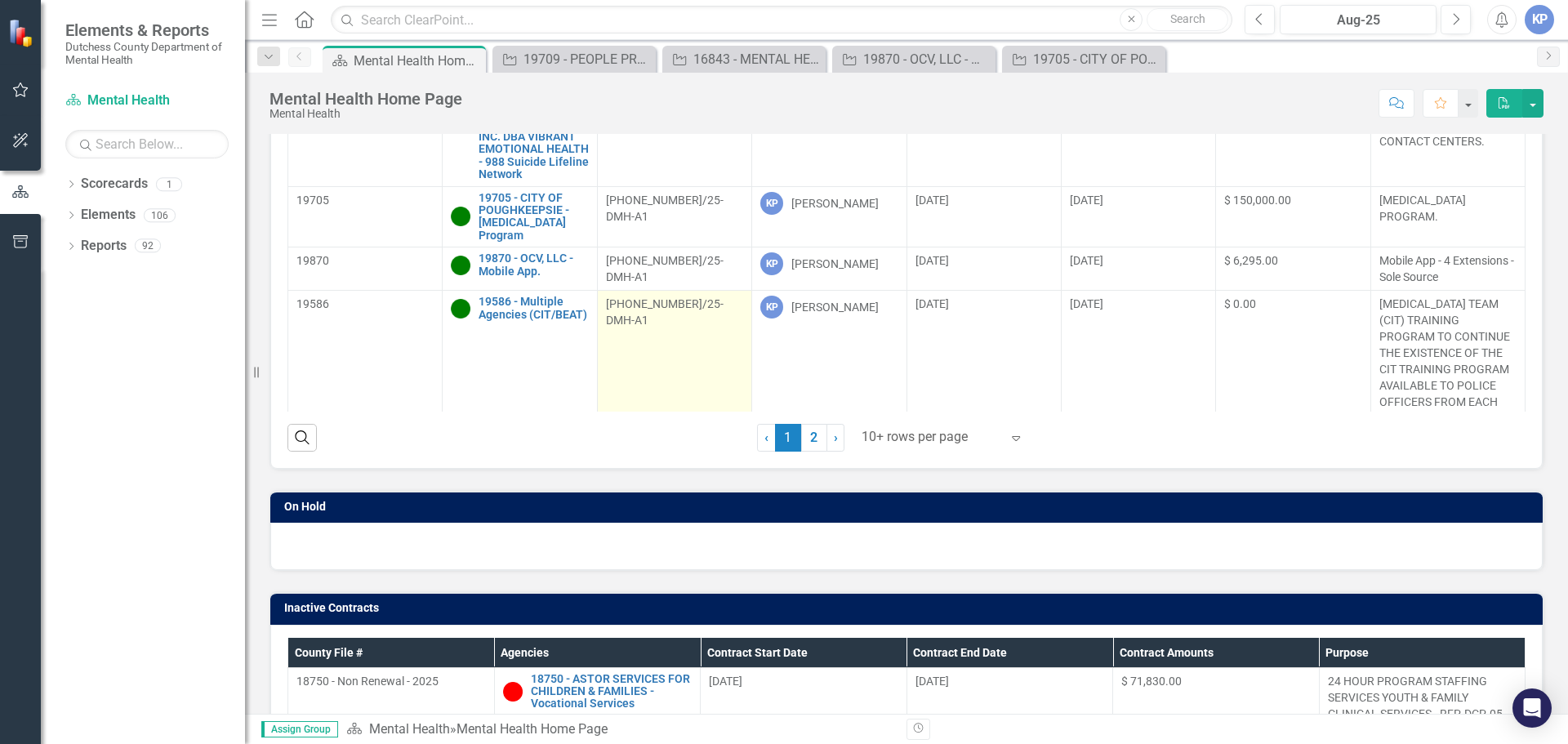
scroll to position [653, 0]
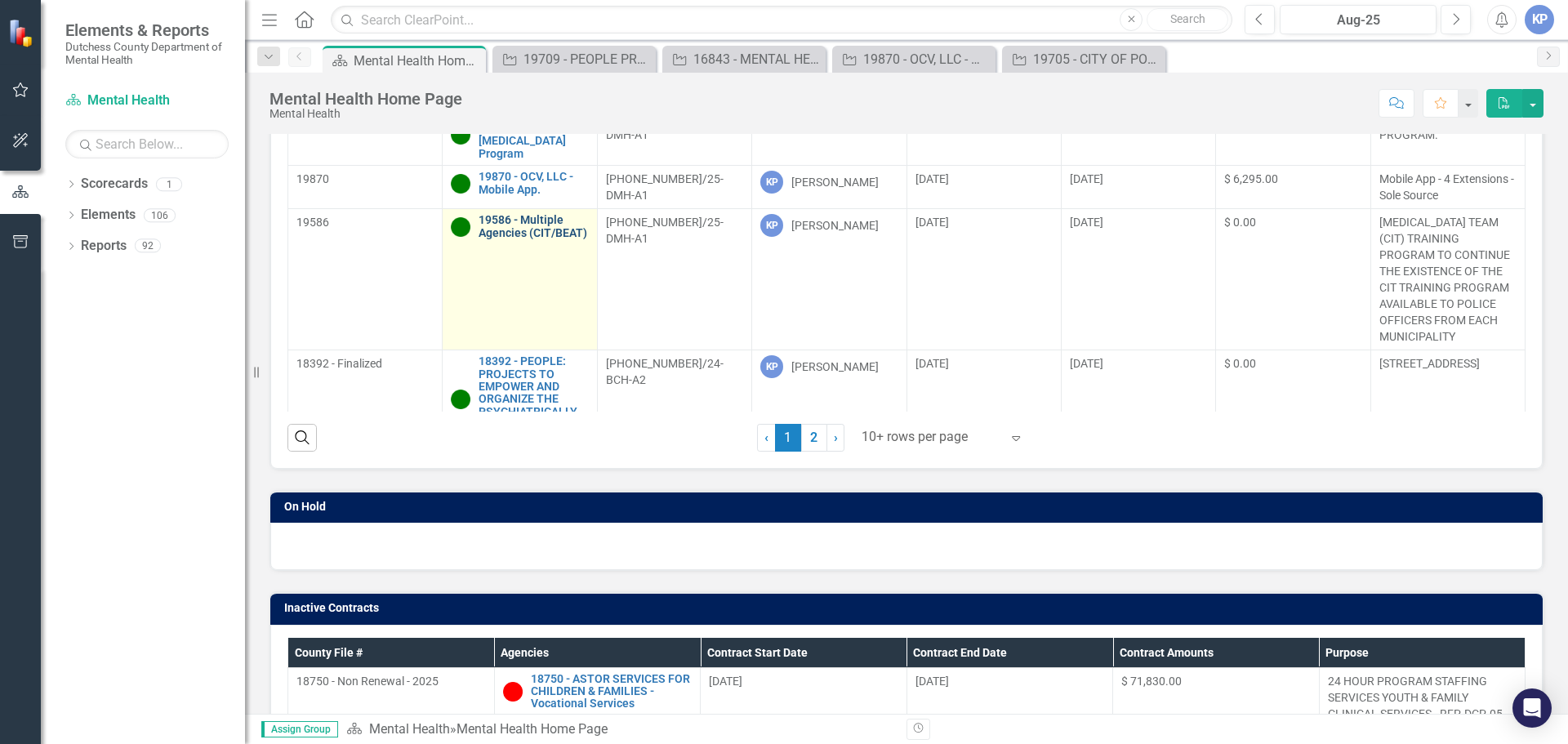
click at [501, 231] on link "19586 - Multiple Agencies (CIT/BEAT)" at bounding box center [533, 226] width 109 height 25
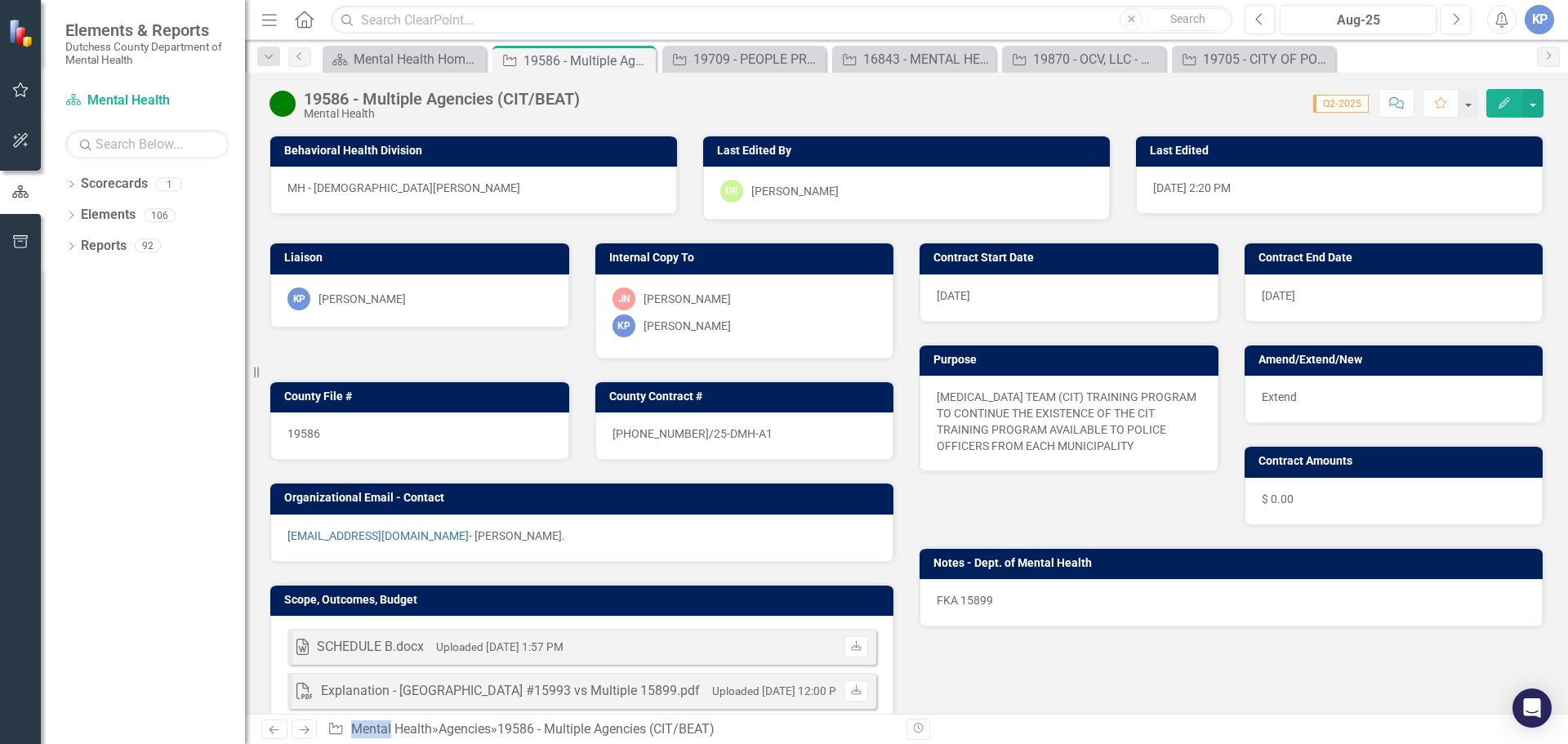
scroll to position [163, 0]
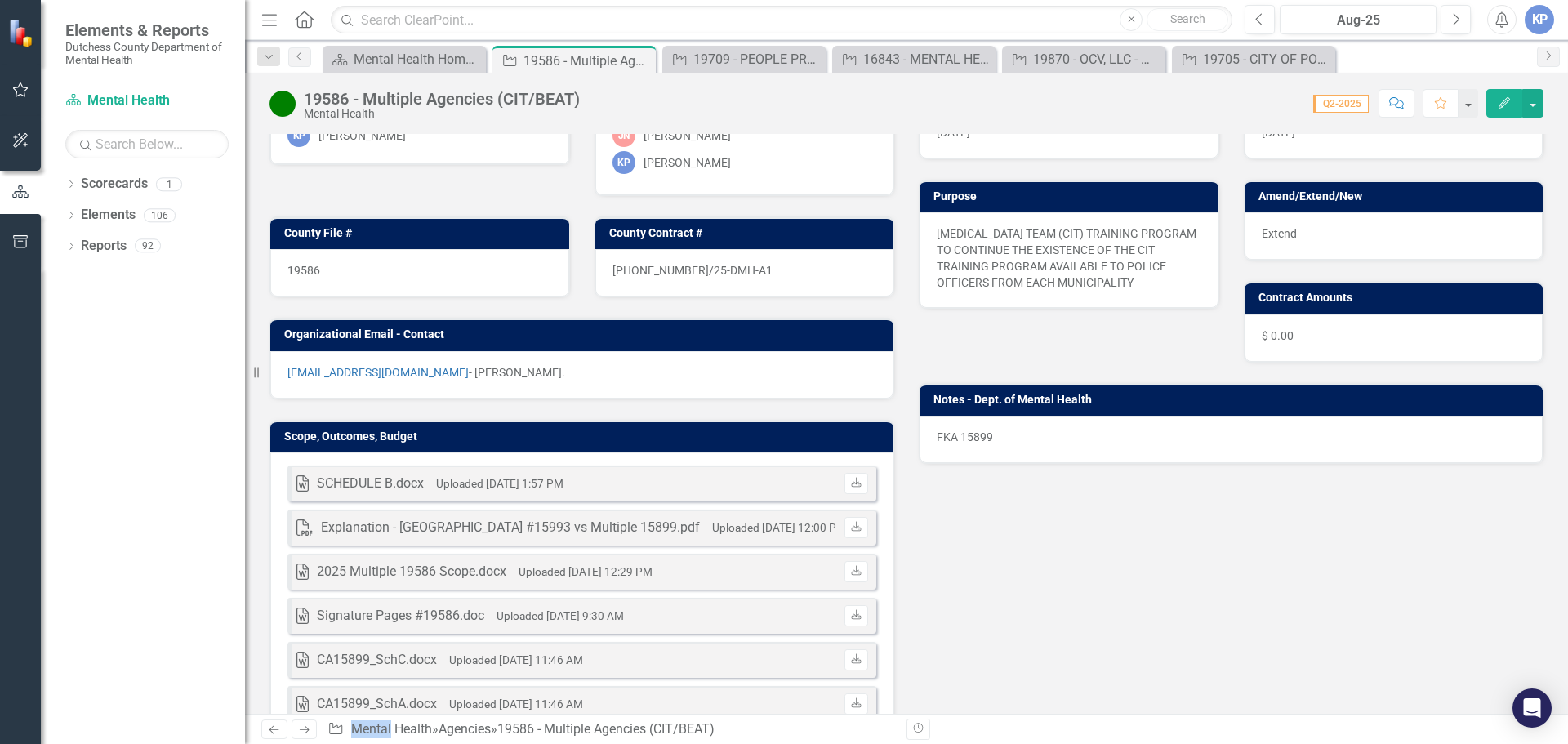
click at [1128, 401] on h3 "Notes - Dept. of Mental Health" at bounding box center [1233, 399] width 601 height 12
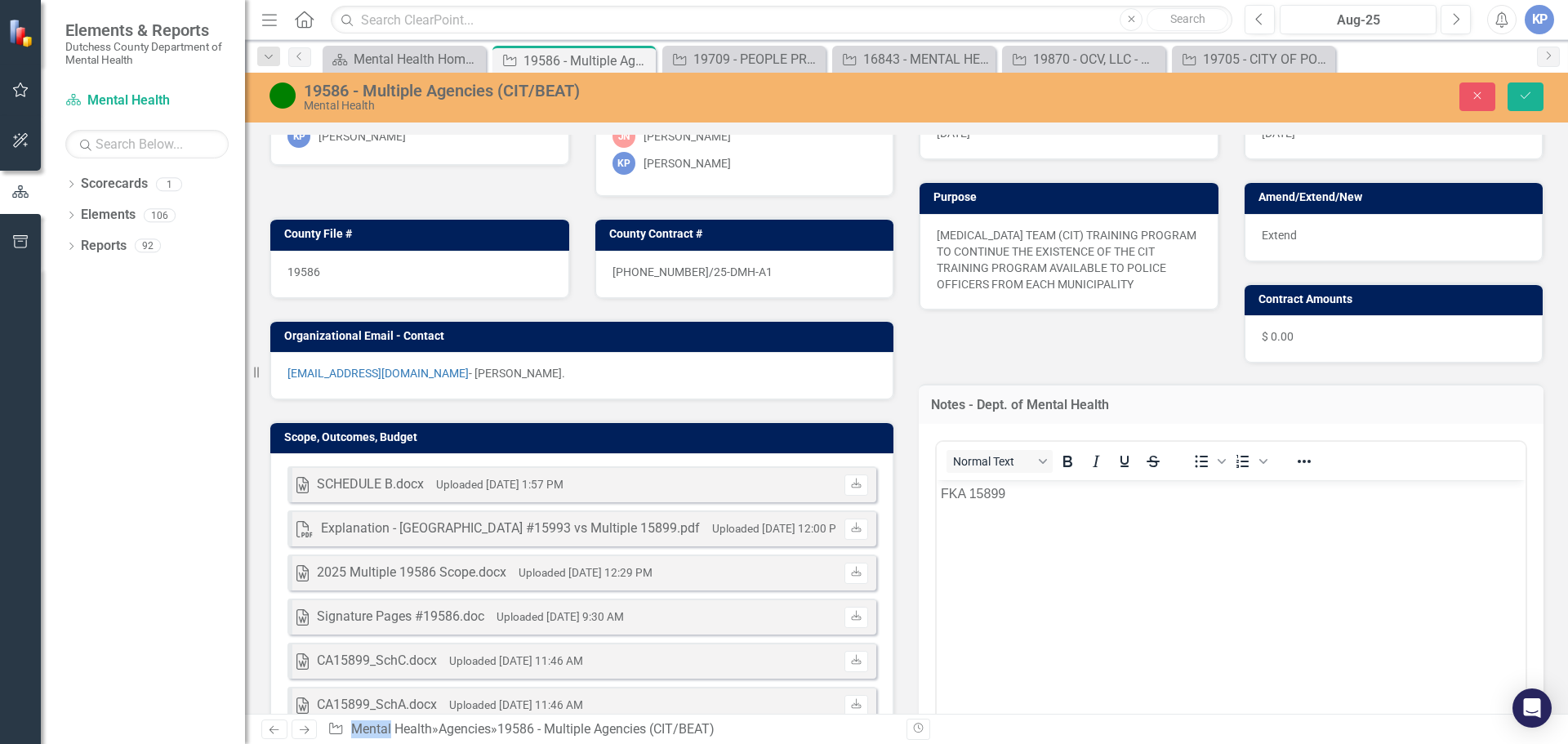
scroll to position [245, 0]
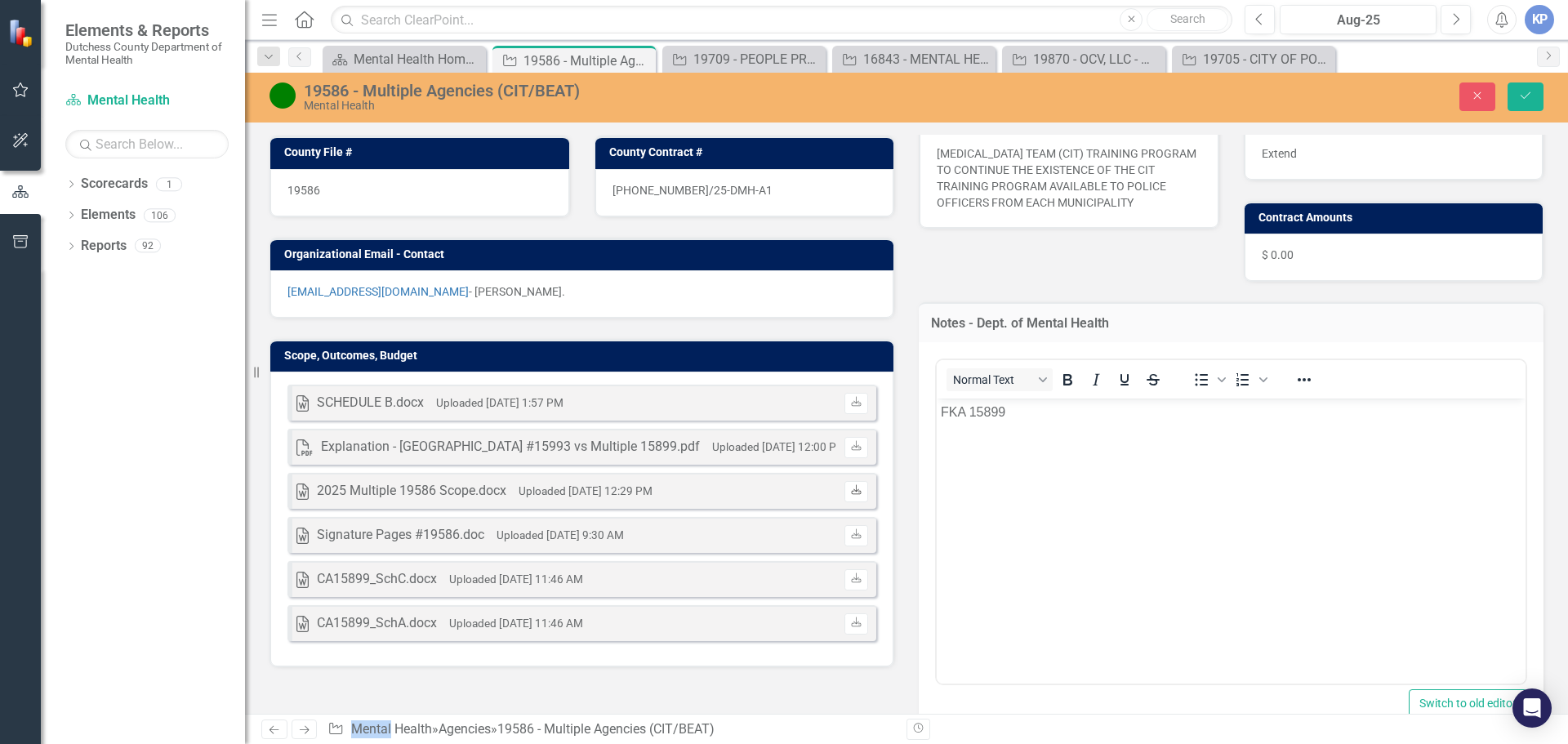
click at [850, 494] on icon "Download" at bounding box center [856, 490] width 12 height 10
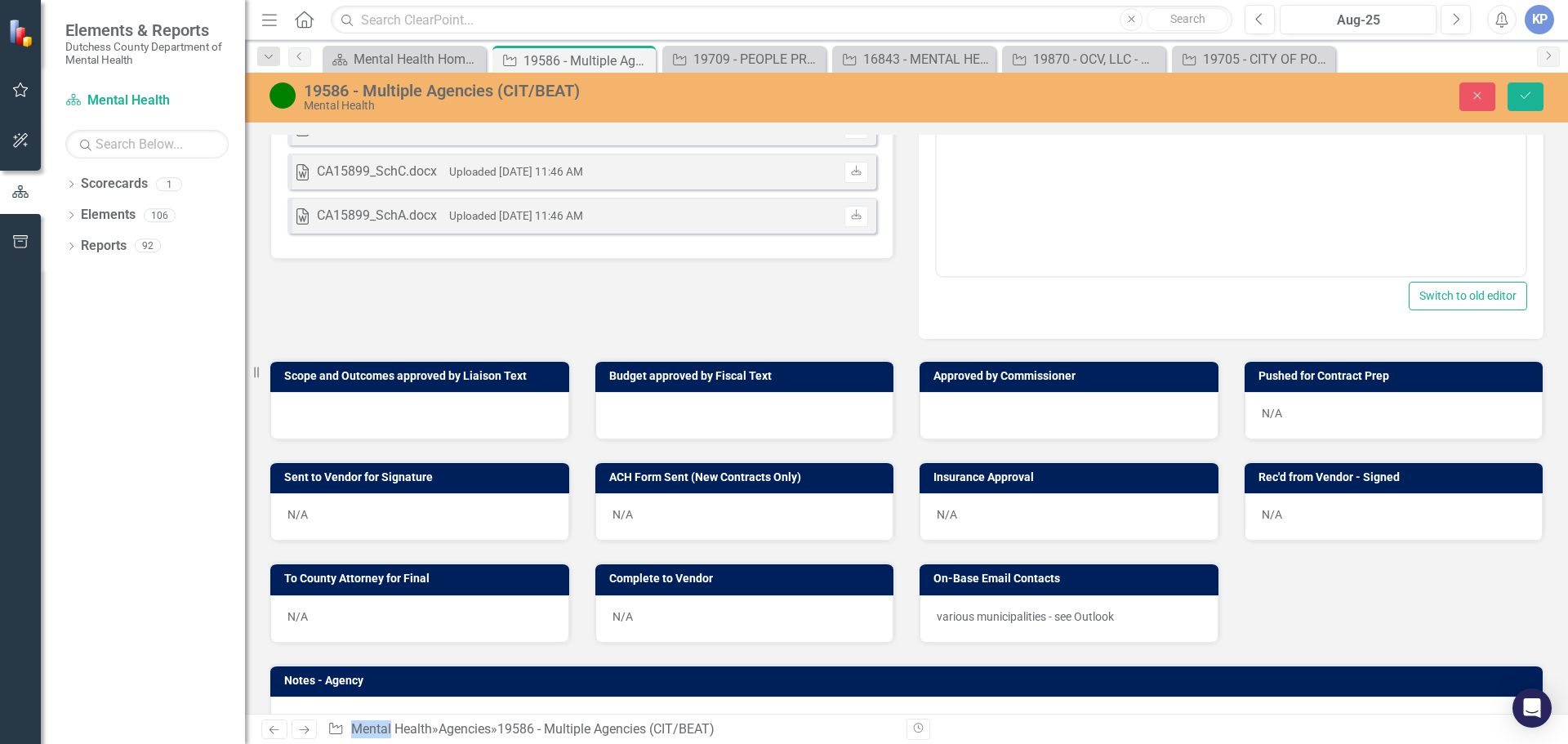
scroll to position [653, 0]
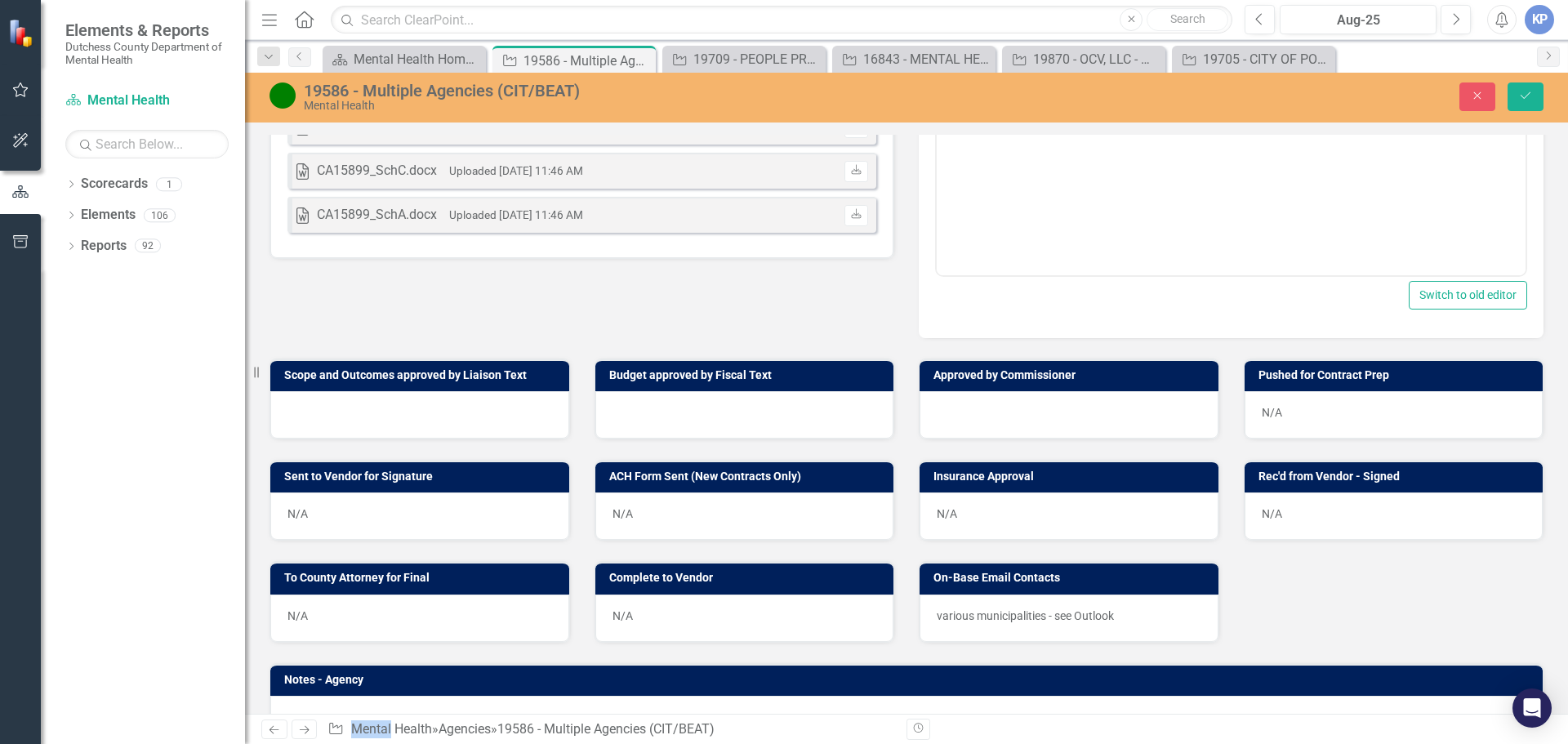
click at [408, 381] on h3 "Scope and Outcomes approved by Liaison Text" at bounding box center [422, 375] width 276 height 12
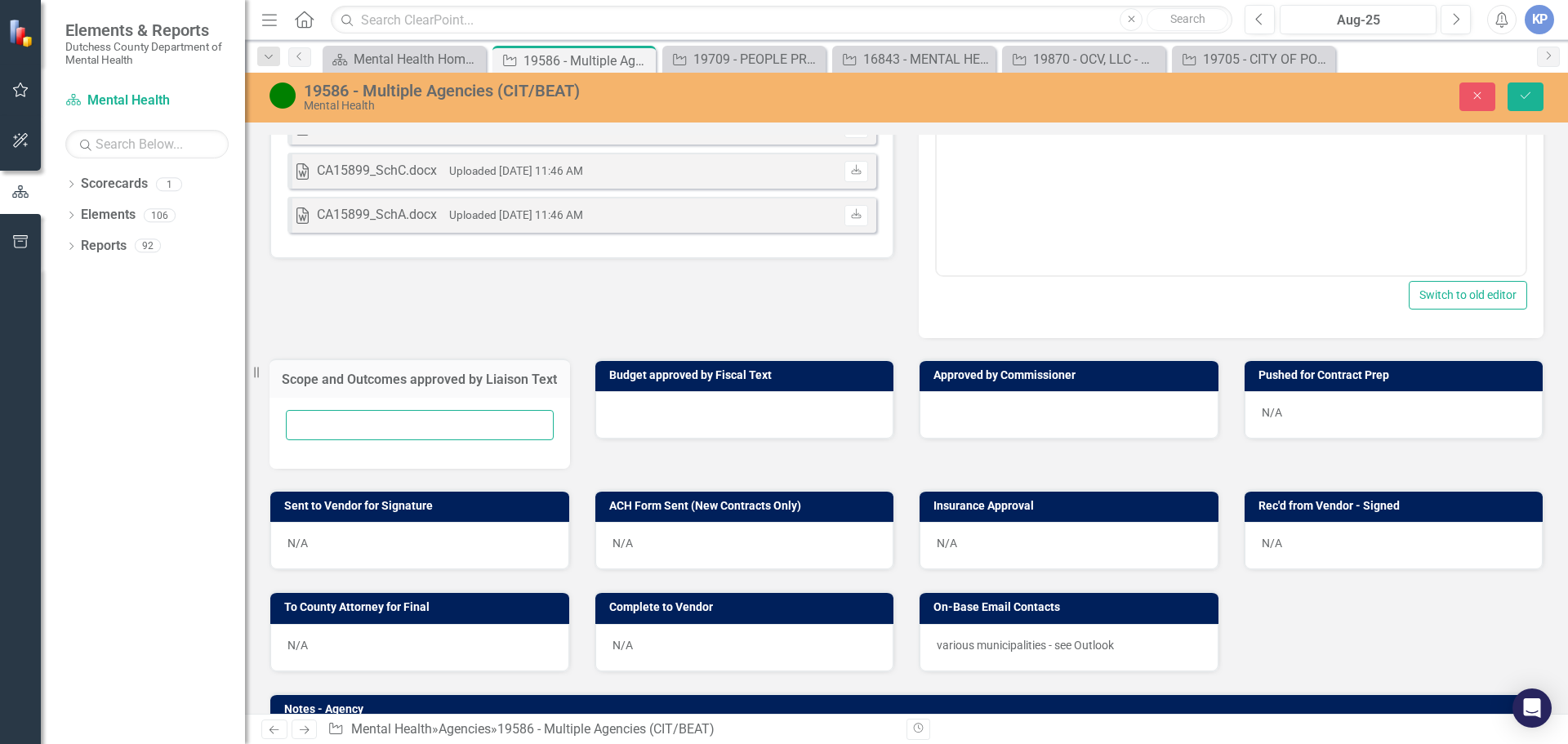
click at [396, 439] on input "text" at bounding box center [419, 425] width 268 height 31
type input "S"
click at [1228, 0] on html "FKA 15899" at bounding box center [1231, 113] width 589 height 245
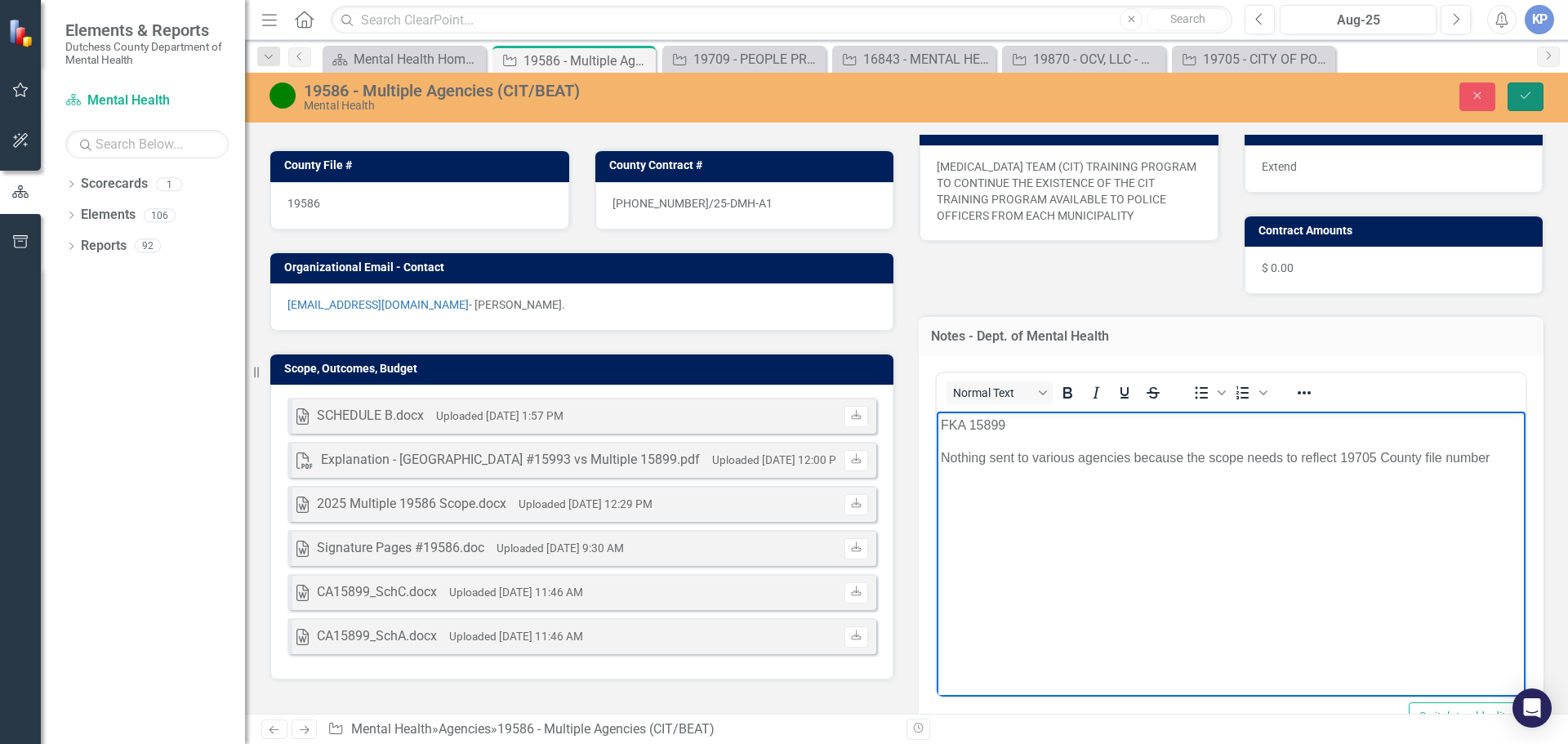
click at [1528, 97] on icon "Save" at bounding box center [1525, 95] width 15 height 11
